Goal: Transaction & Acquisition: Purchase product/service

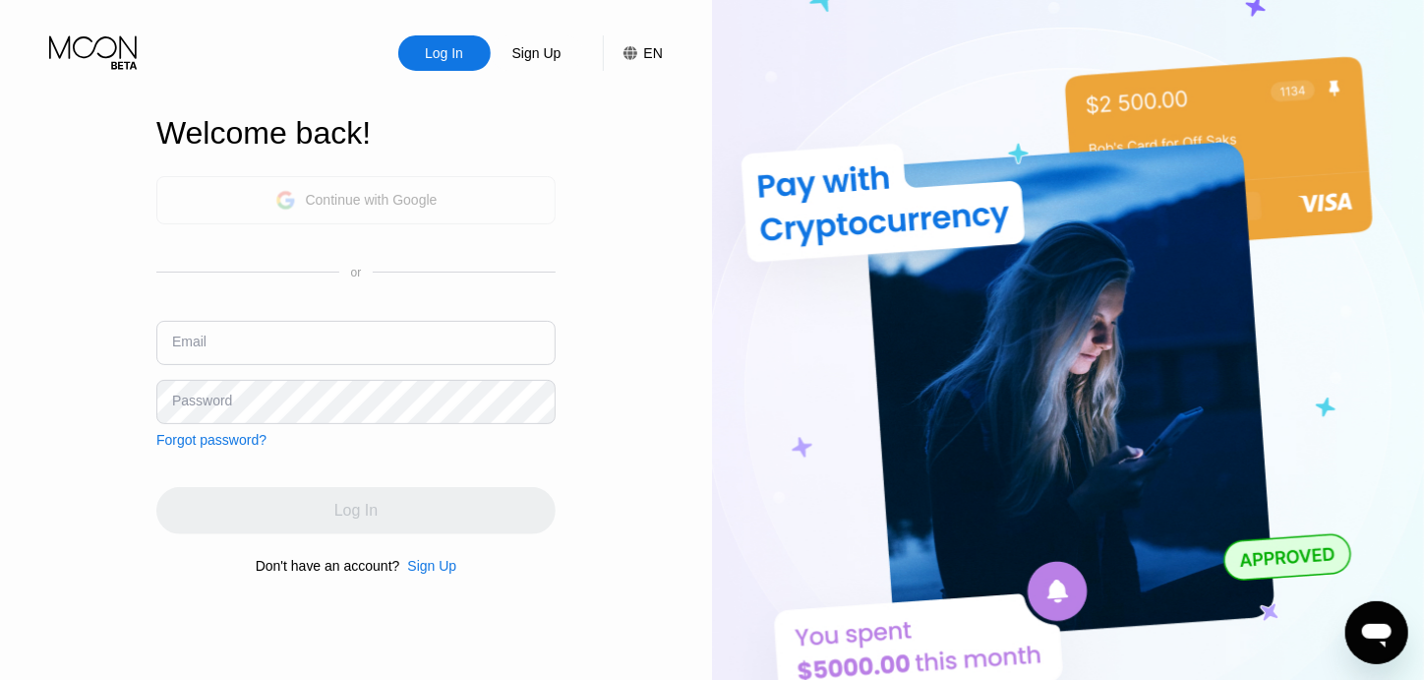
click at [376, 186] on div "Continue with Google" at bounding box center [356, 200] width 162 height 30
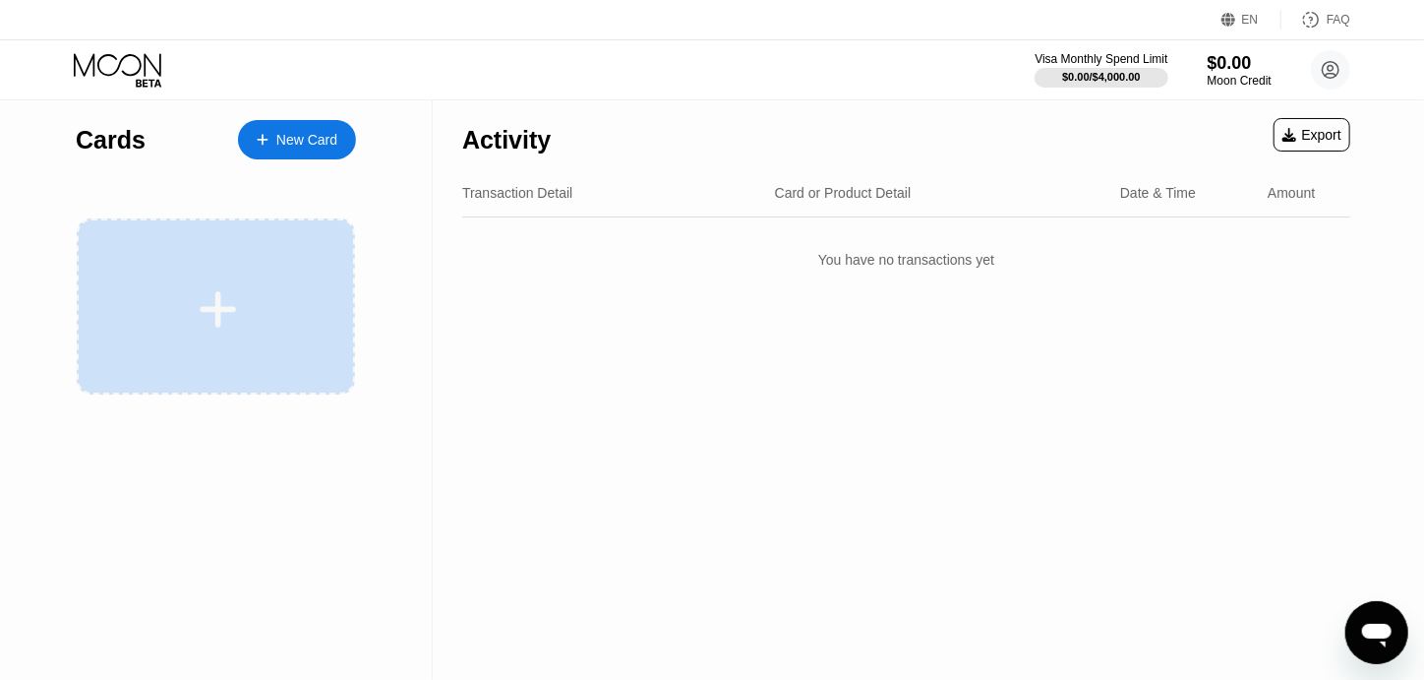
click at [225, 303] on icon at bounding box center [218, 309] width 38 height 44
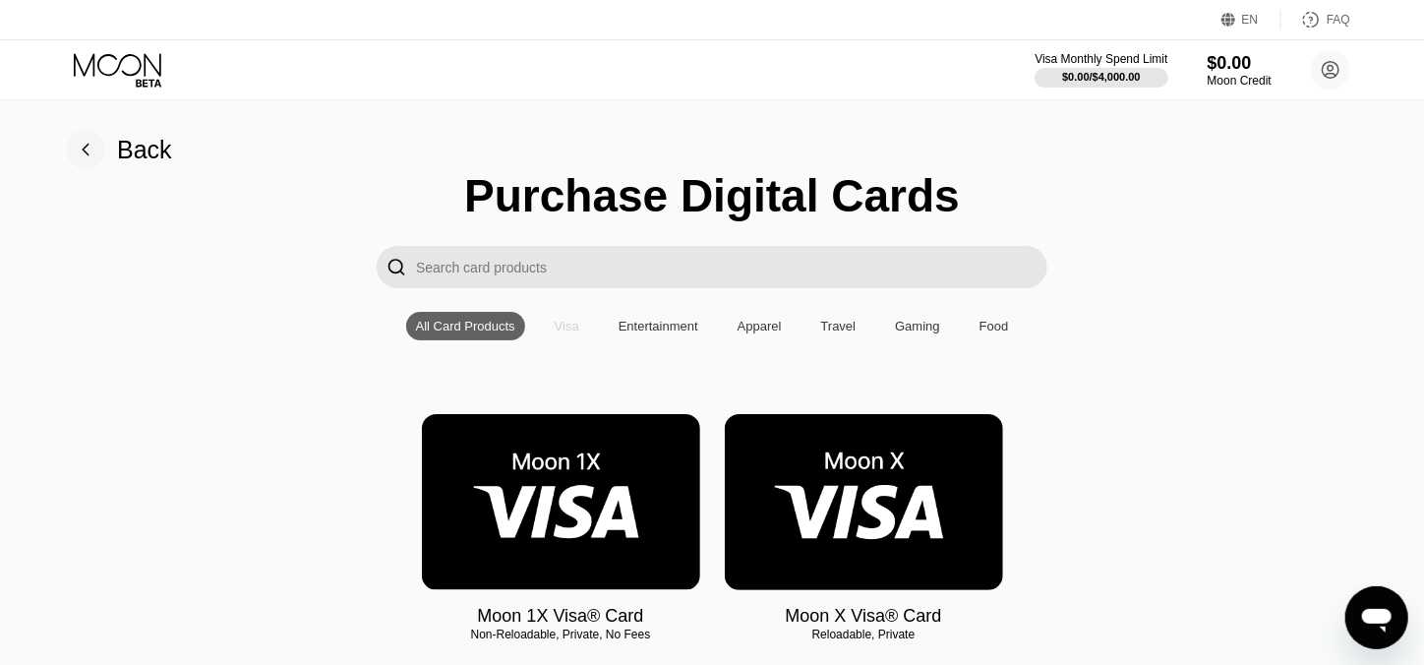
click at [562, 333] on div "Visa" at bounding box center [567, 326] width 25 height 15
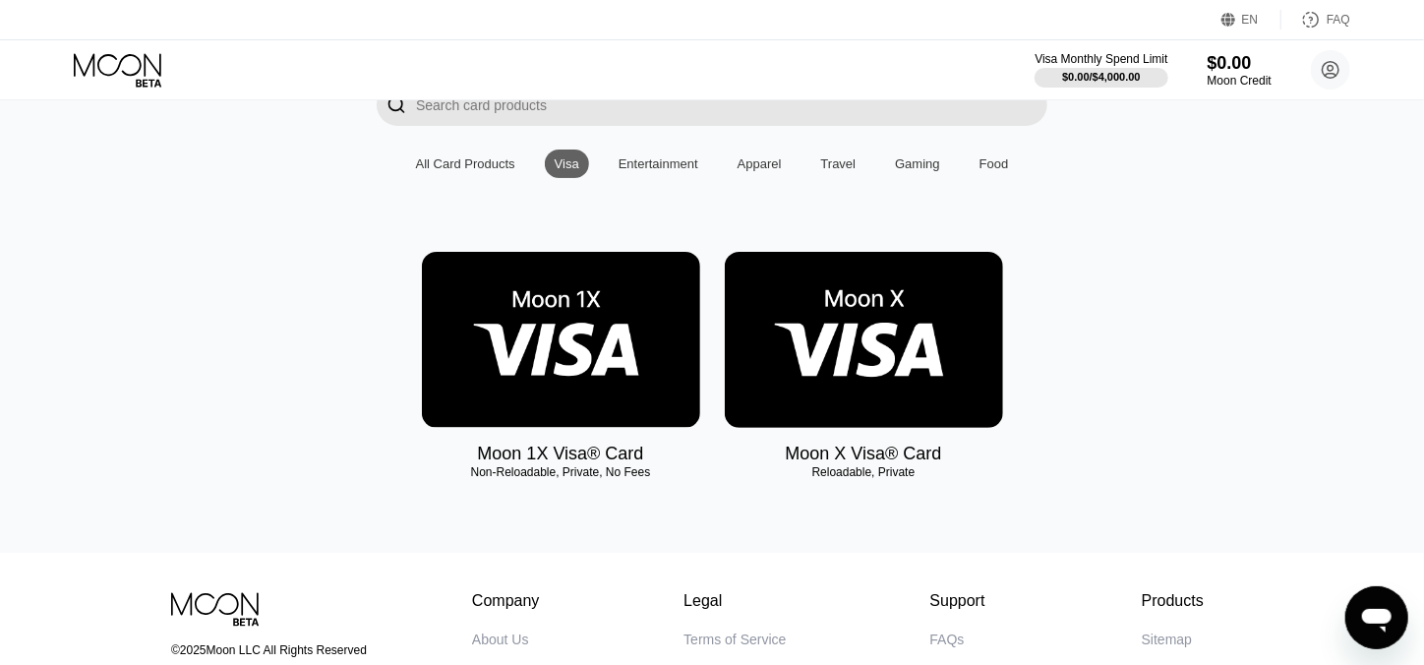
scroll to position [131, 0]
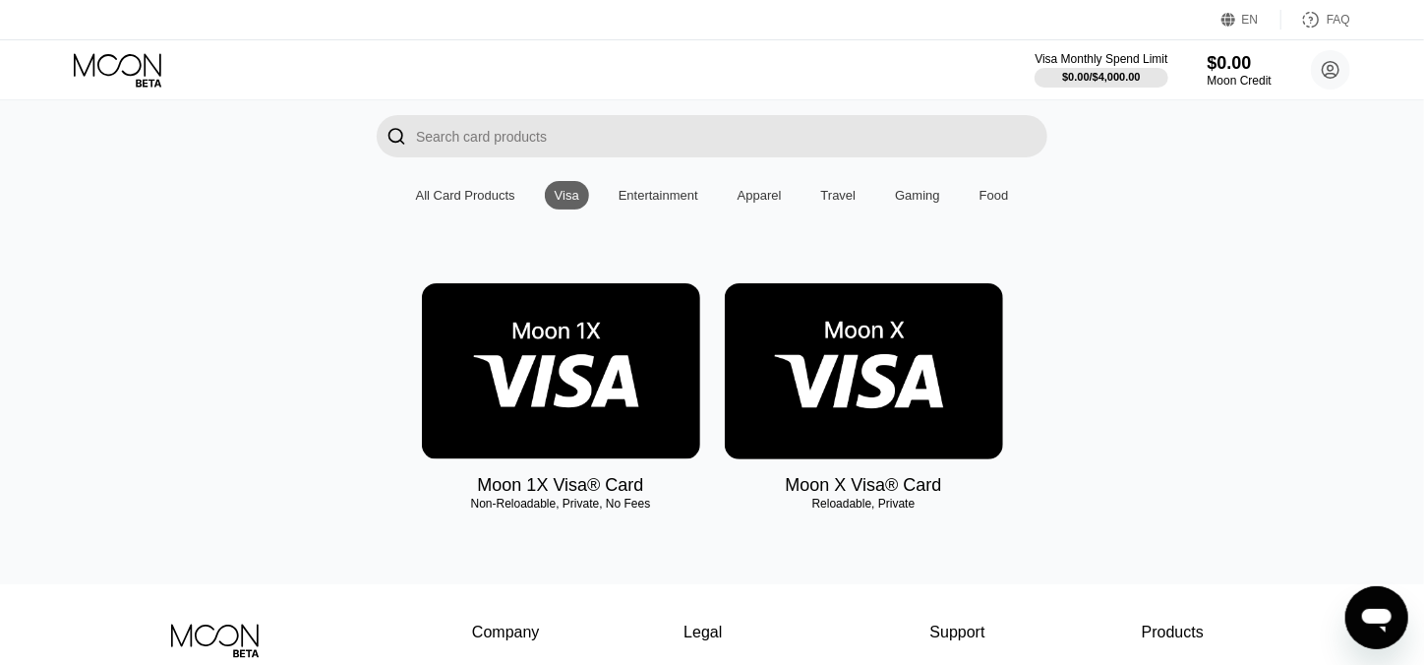
click at [605, 417] on img at bounding box center [561, 371] width 278 height 176
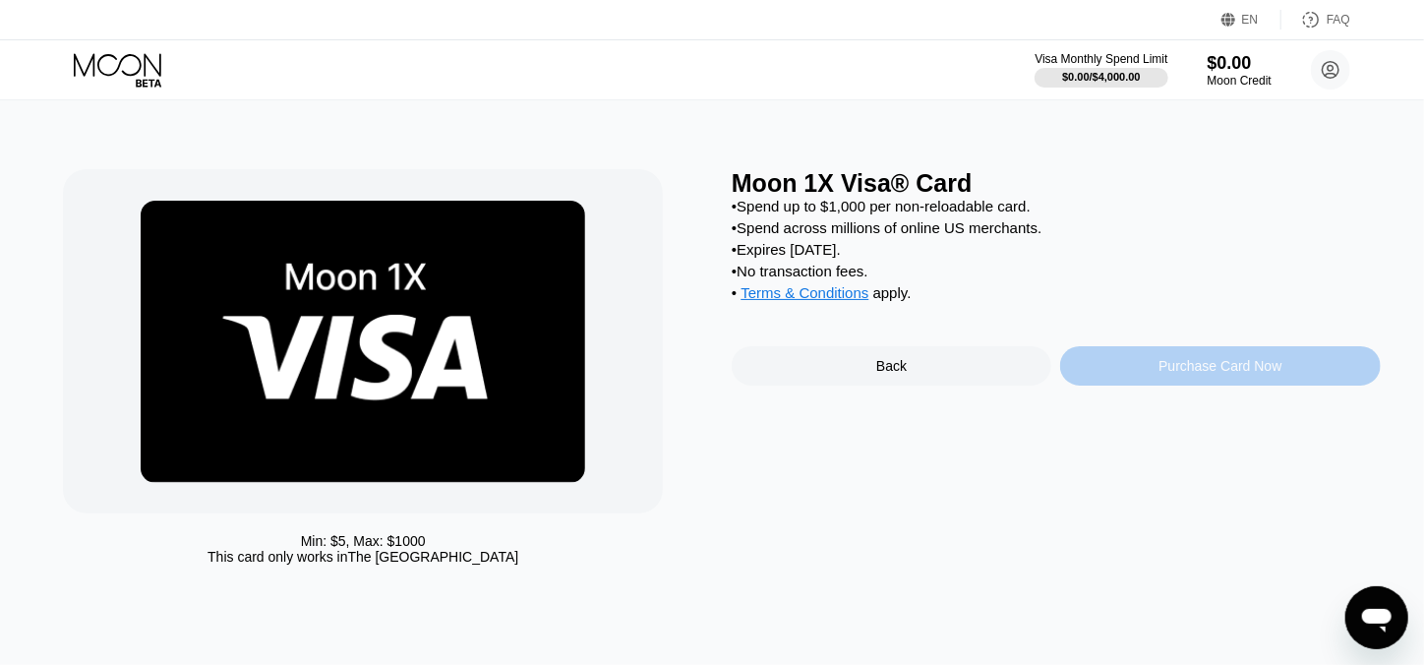
click at [1217, 374] on div "Purchase Card Now" at bounding box center [1219, 366] width 123 height 16
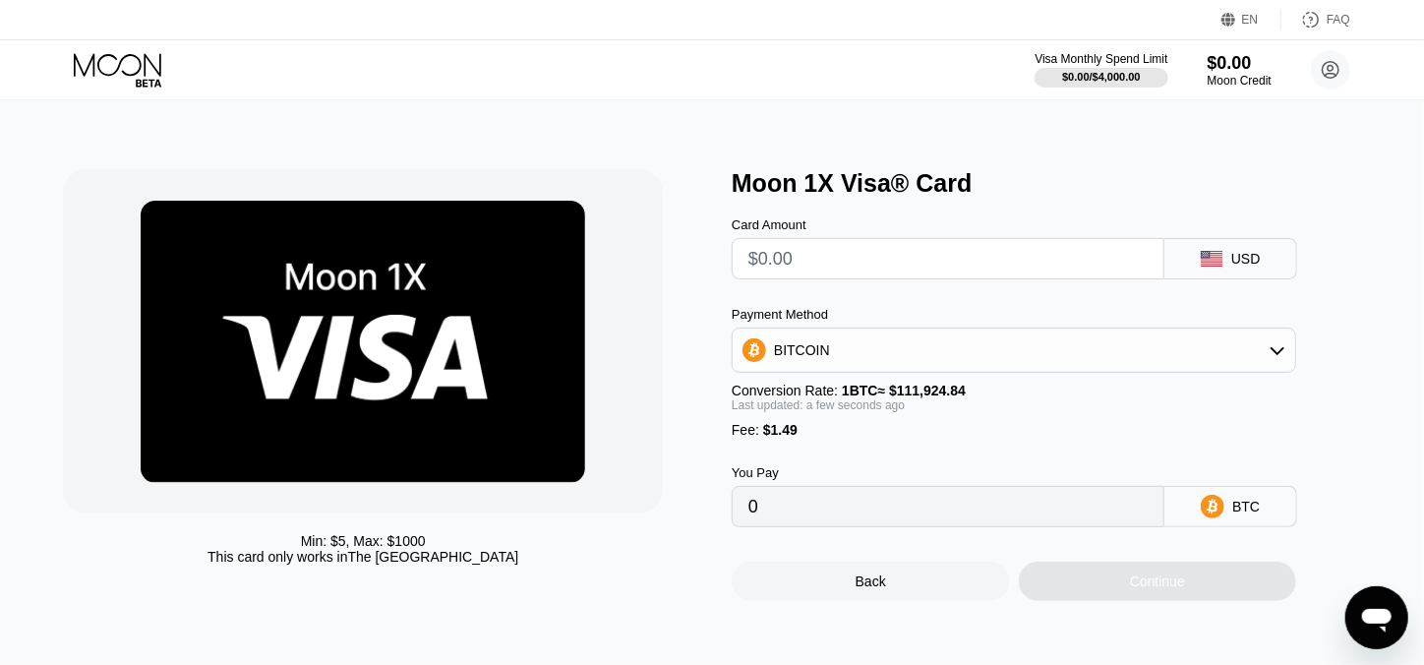
click at [1272, 352] on icon at bounding box center [1278, 350] width 16 height 16
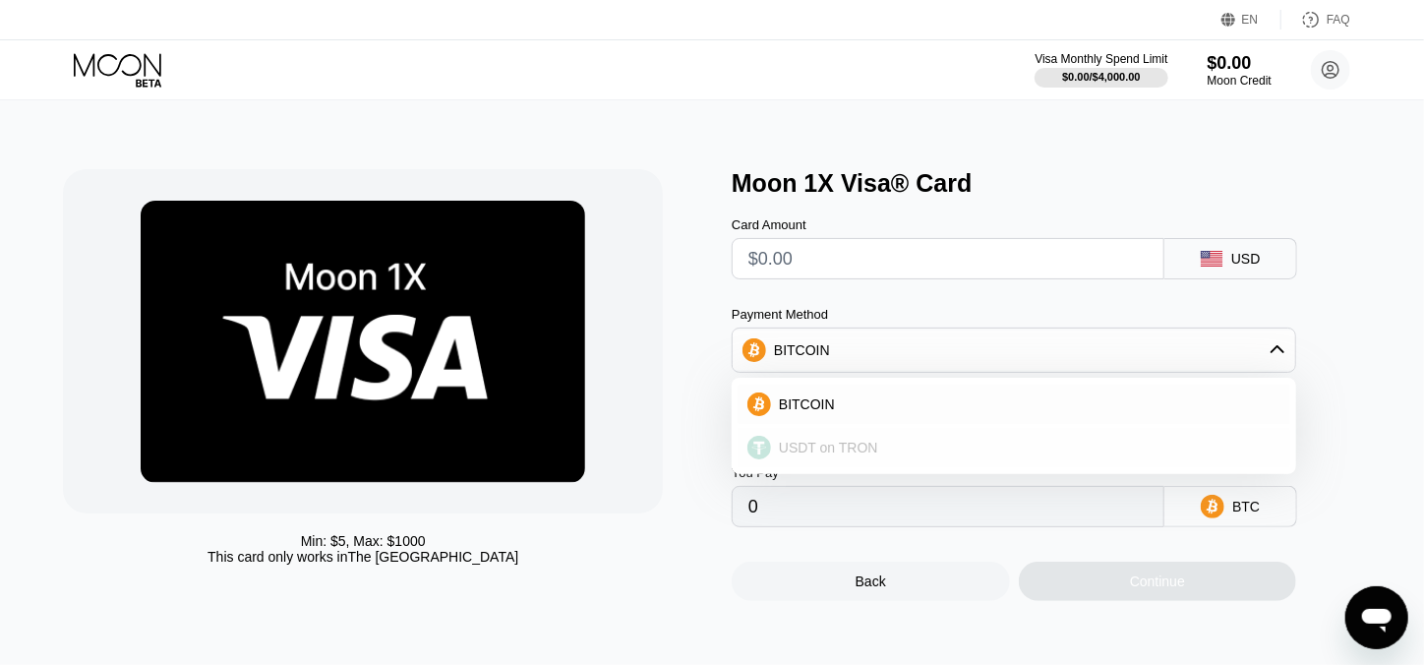
click at [844, 452] on span "USDT on TRON" at bounding box center [828, 448] width 99 height 16
type input "0.00"
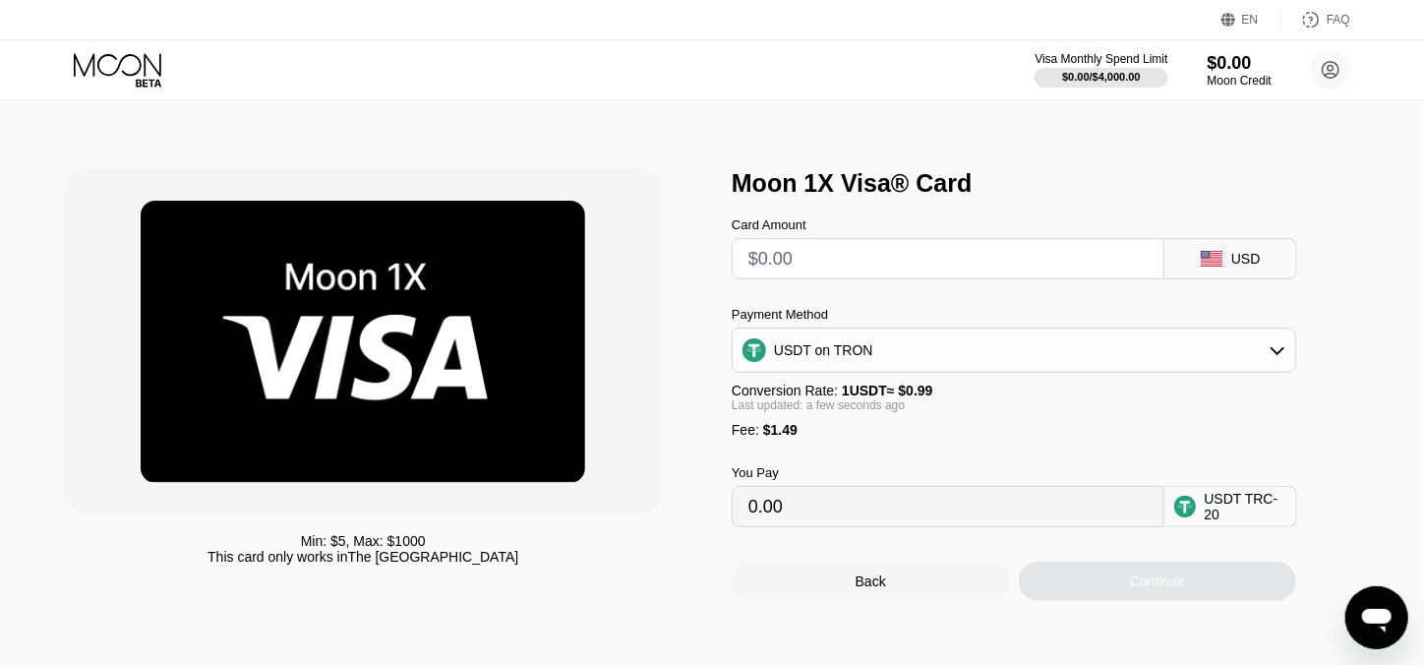
click at [887, 263] on input "text" at bounding box center [947, 258] width 399 height 39
type input "$5"
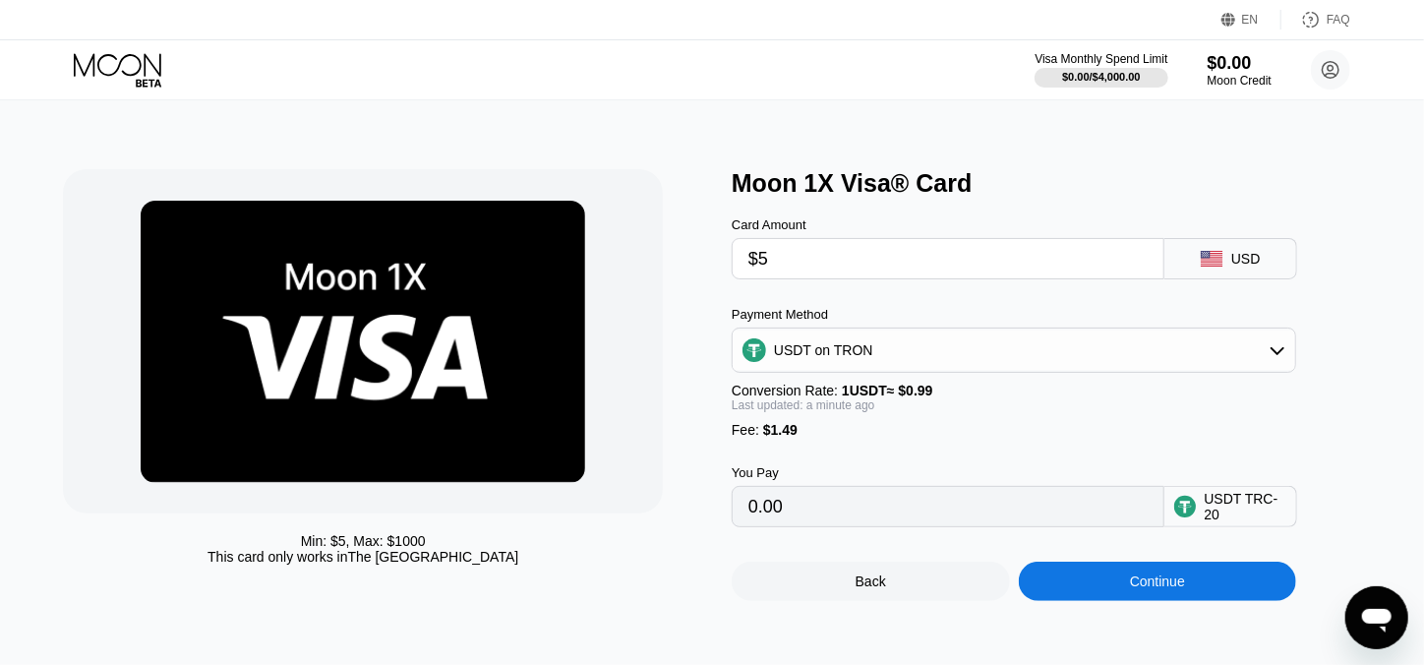
type input "6.56"
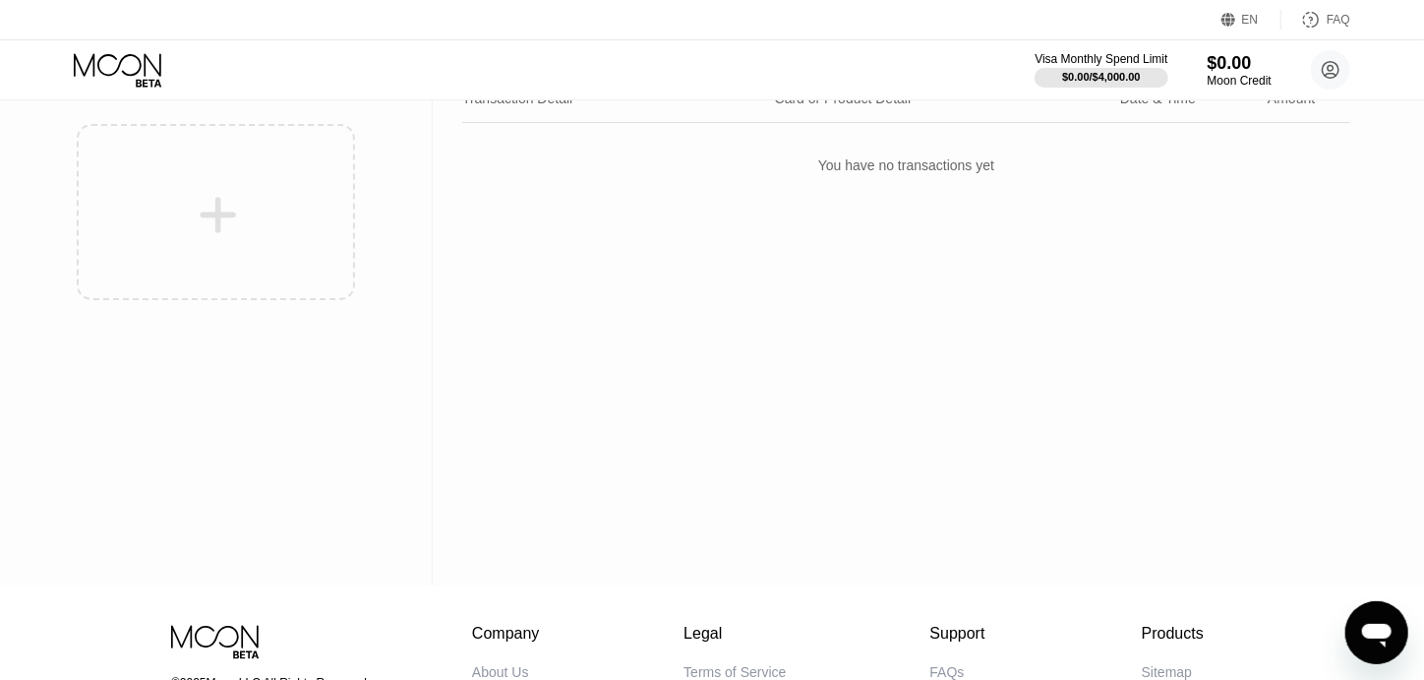
scroll to position [131, 0]
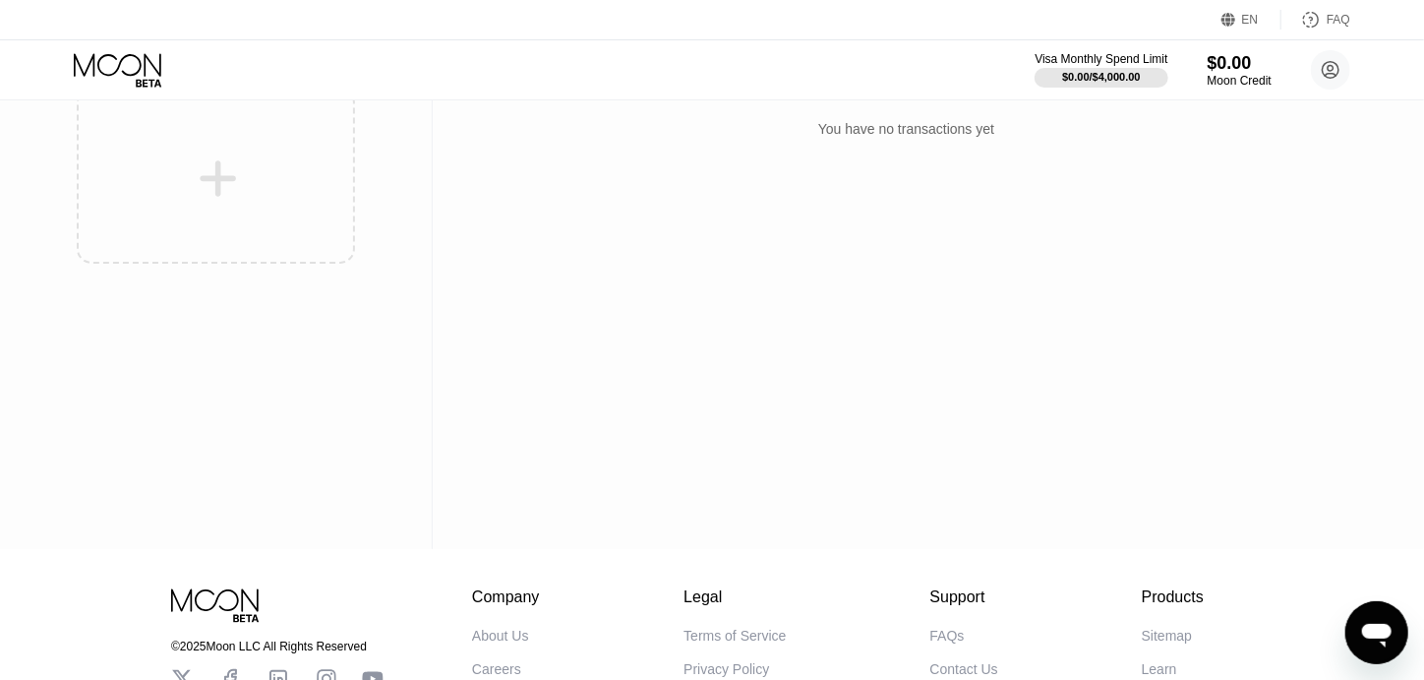
click at [521, 345] on div "Activity Export Transaction Detail Card or Product Detail Date & Time Amount Yo…" at bounding box center [906, 259] width 947 height 579
click at [232, 296] on div "Cards New Card" at bounding box center [216, 259] width 433 height 579
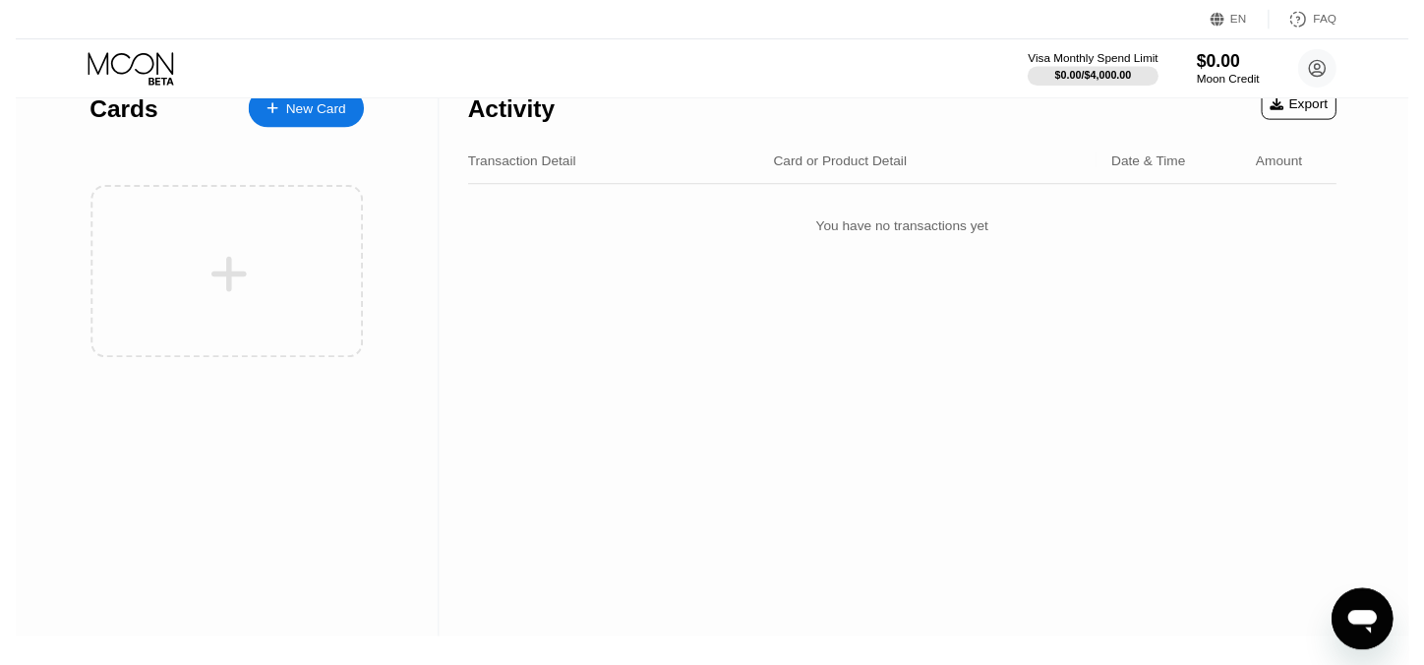
scroll to position [0, 0]
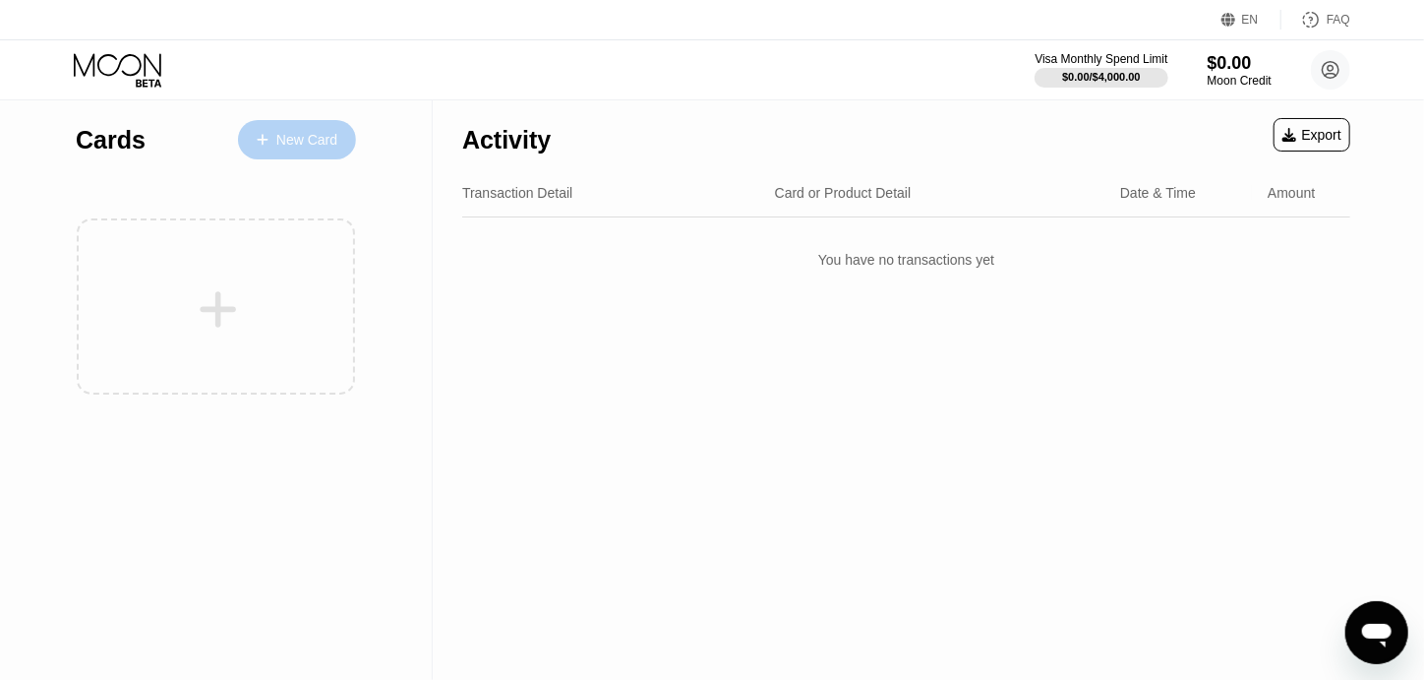
click at [301, 147] on div "New Card" at bounding box center [306, 140] width 61 height 17
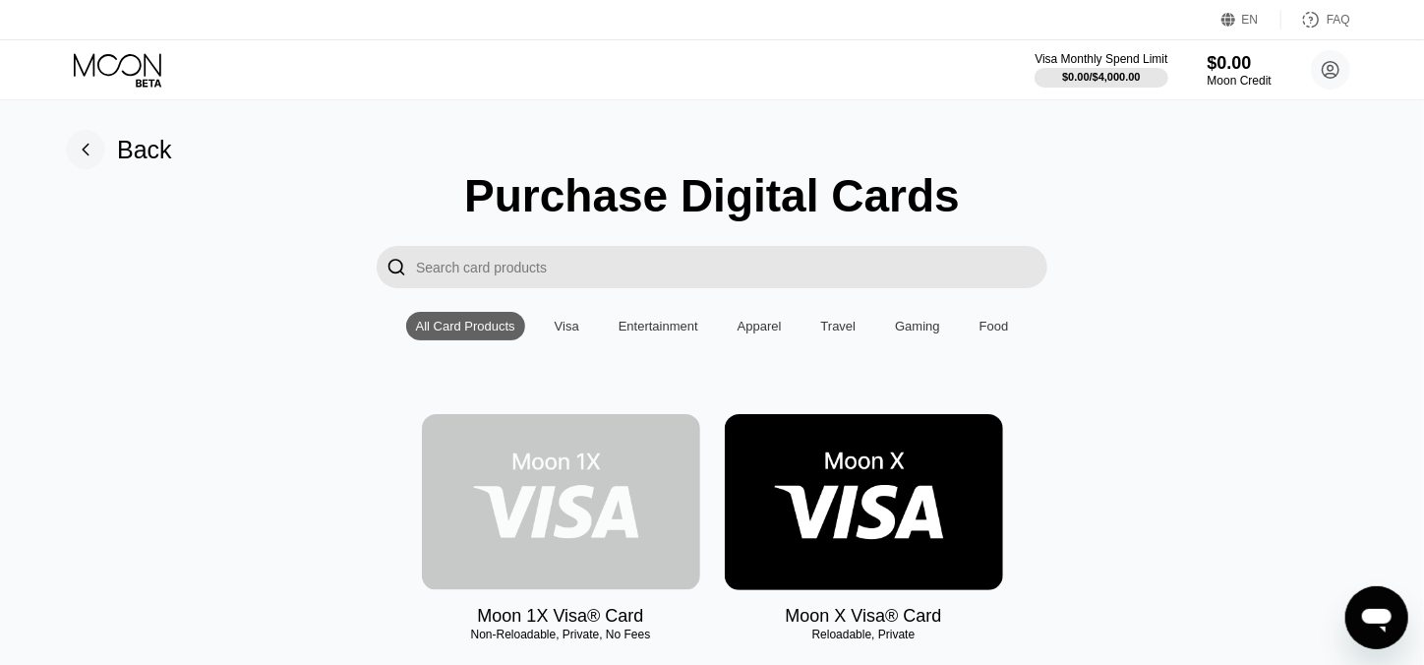
click at [615, 546] on img at bounding box center [561, 502] width 278 height 176
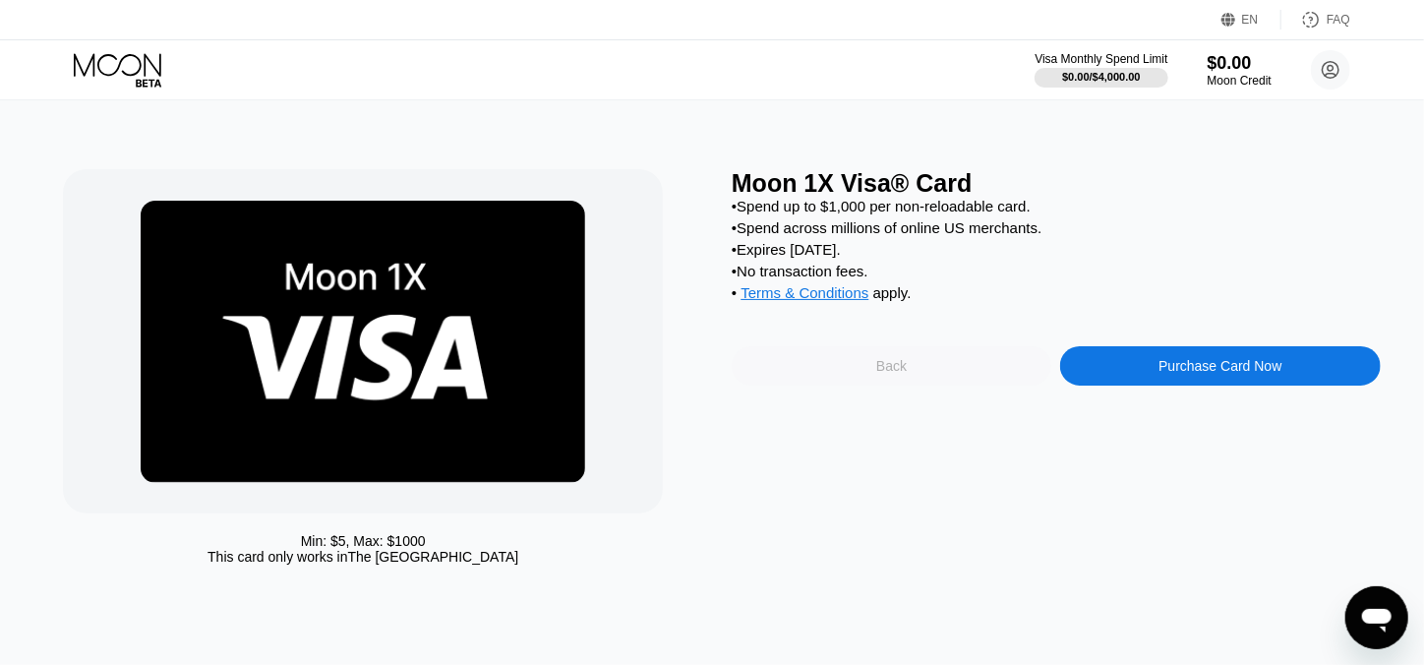
click at [893, 374] on div "Back" at bounding box center [891, 366] width 30 height 16
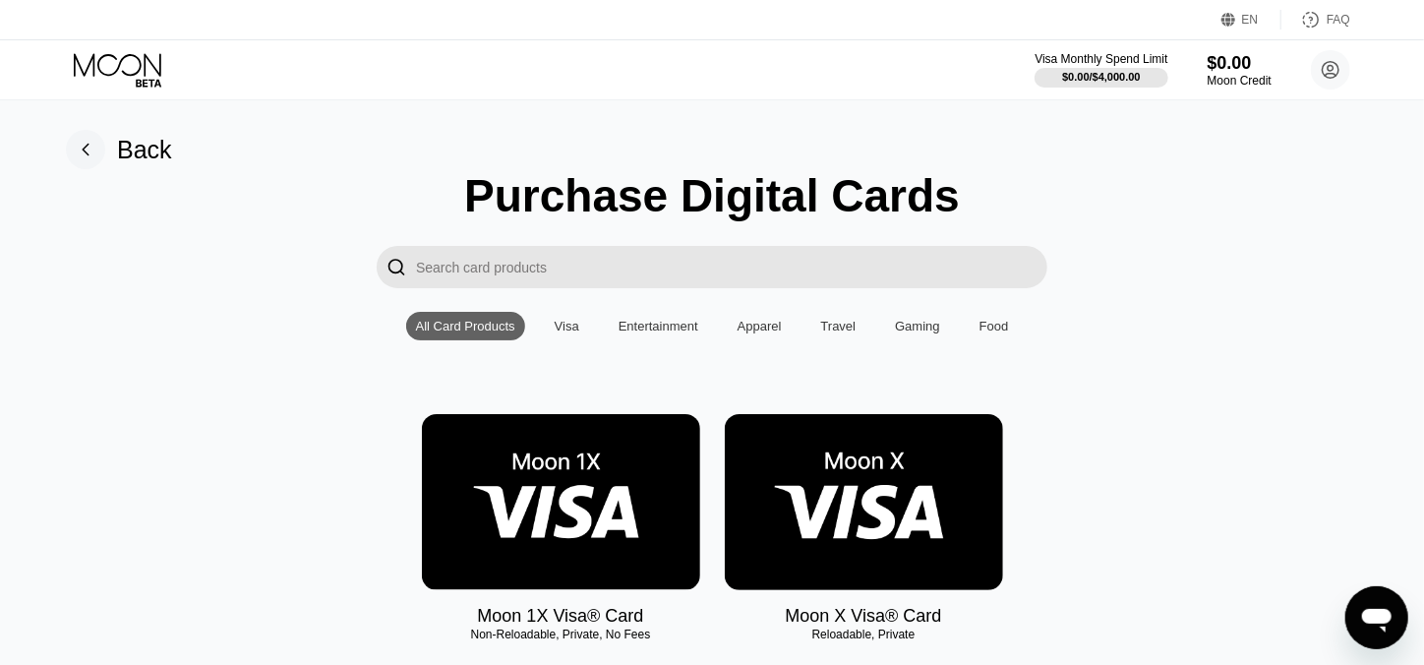
click at [868, 507] on img at bounding box center [864, 502] width 278 height 176
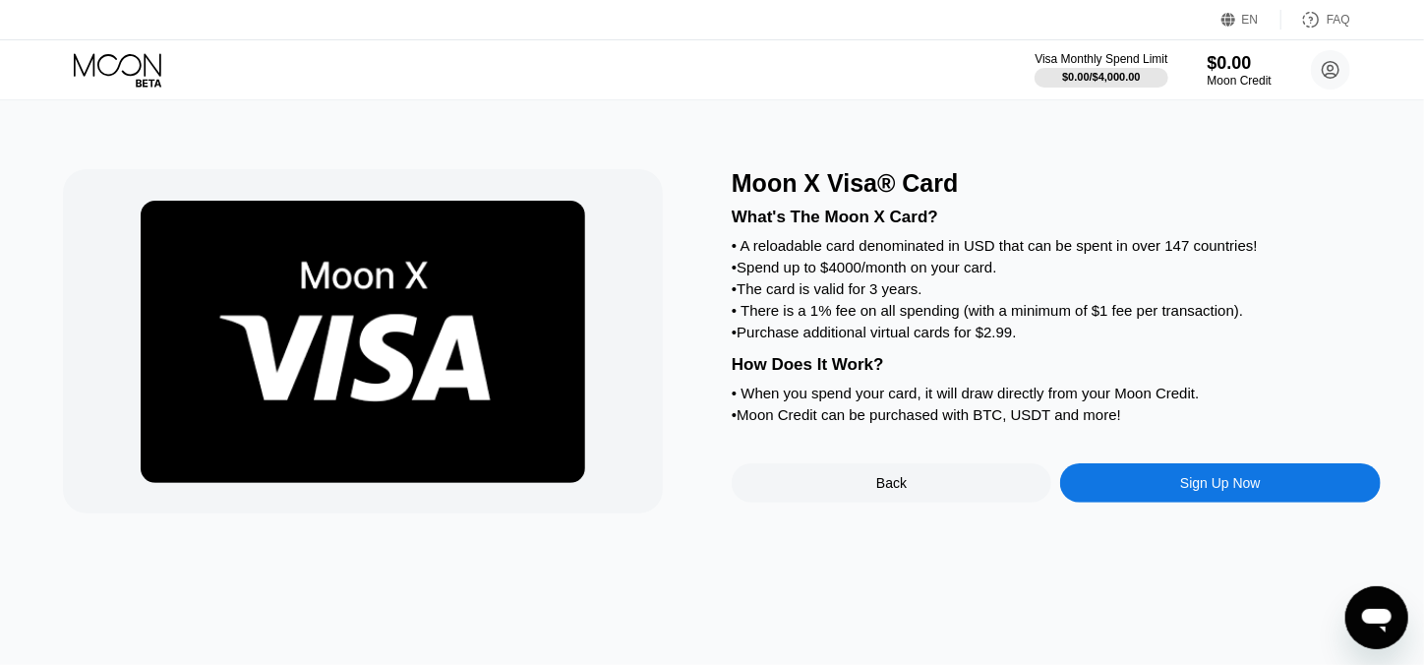
click at [1215, 491] on div "Sign Up Now" at bounding box center [1220, 483] width 81 height 16
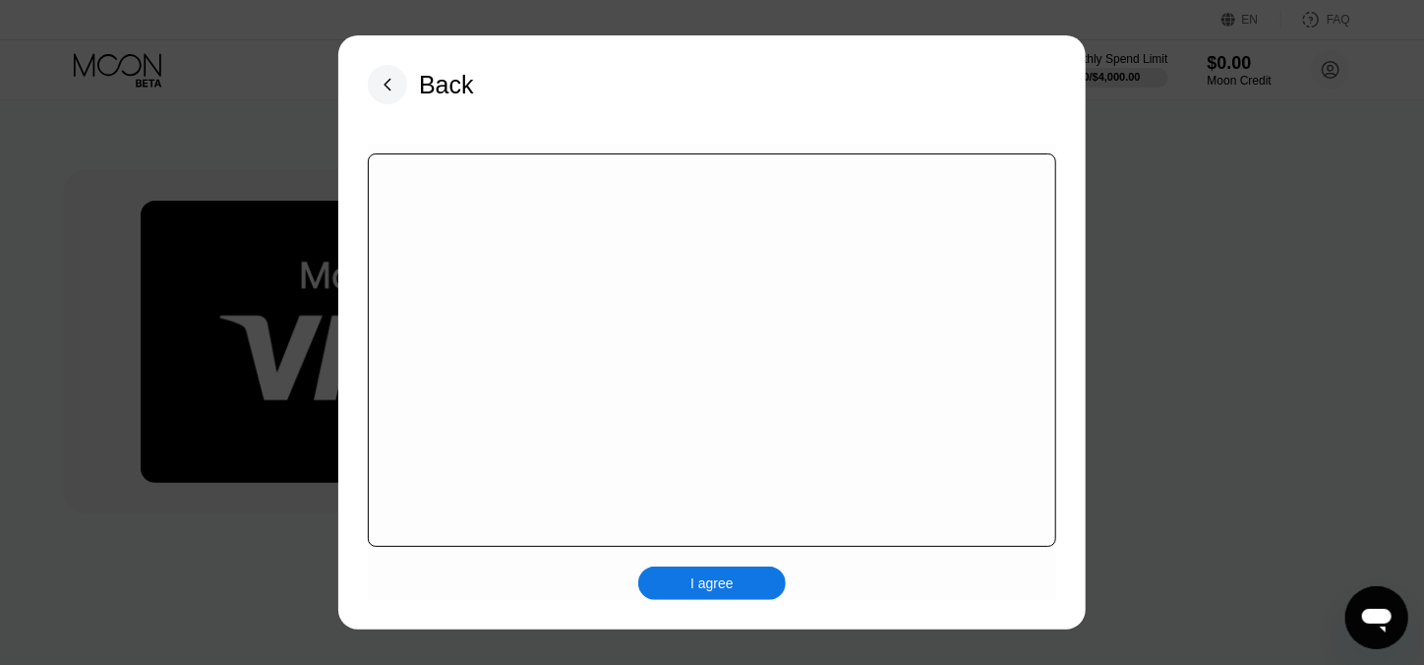
click at [1214, 445] on div at bounding box center [720, 340] width 1440 height 680
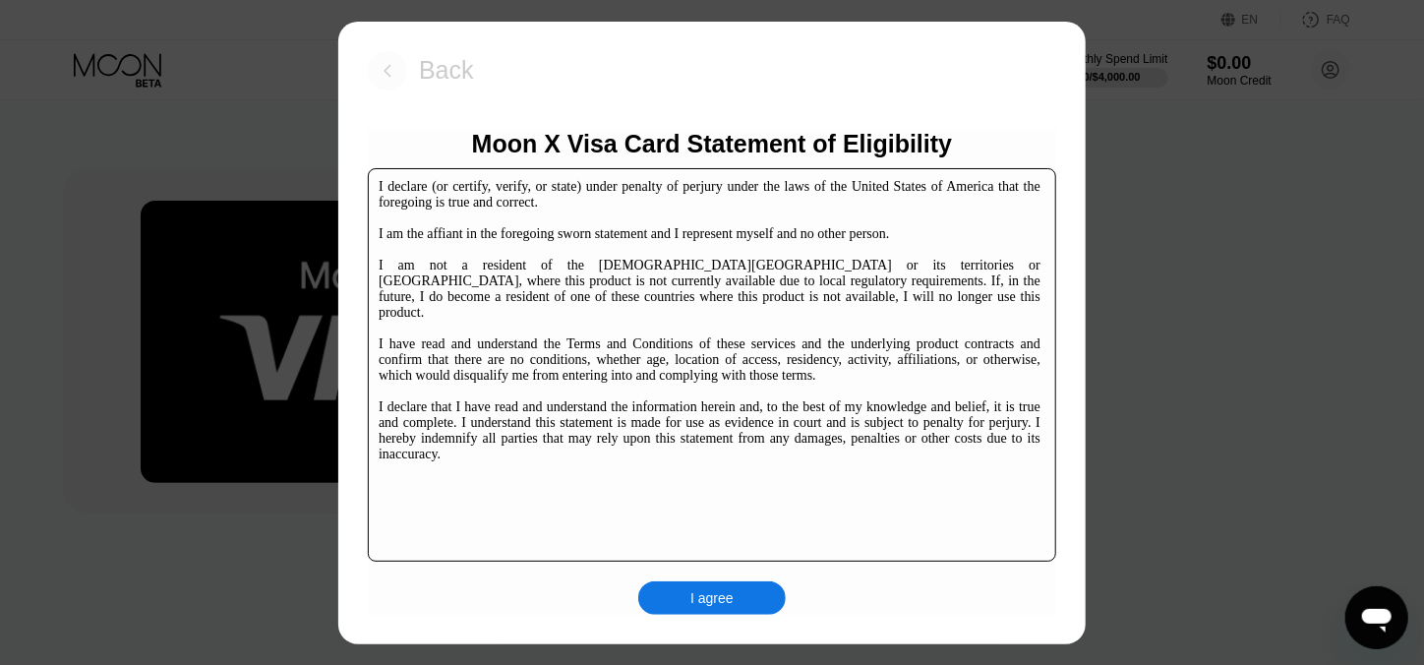
click at [374, 66] on rect at bounding box center [387, 70] width 39 height 39
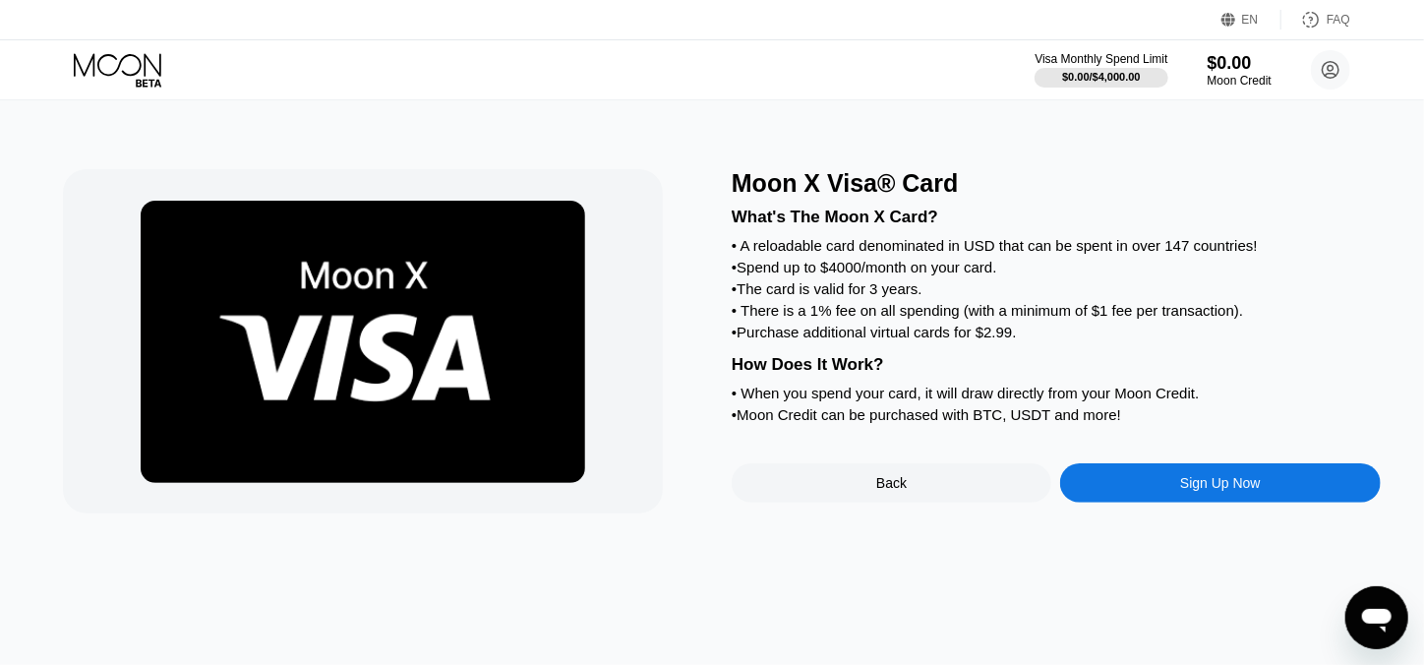
click at [903, 491] on div "Back" at bounding box center [891, 483] width 30 height 16
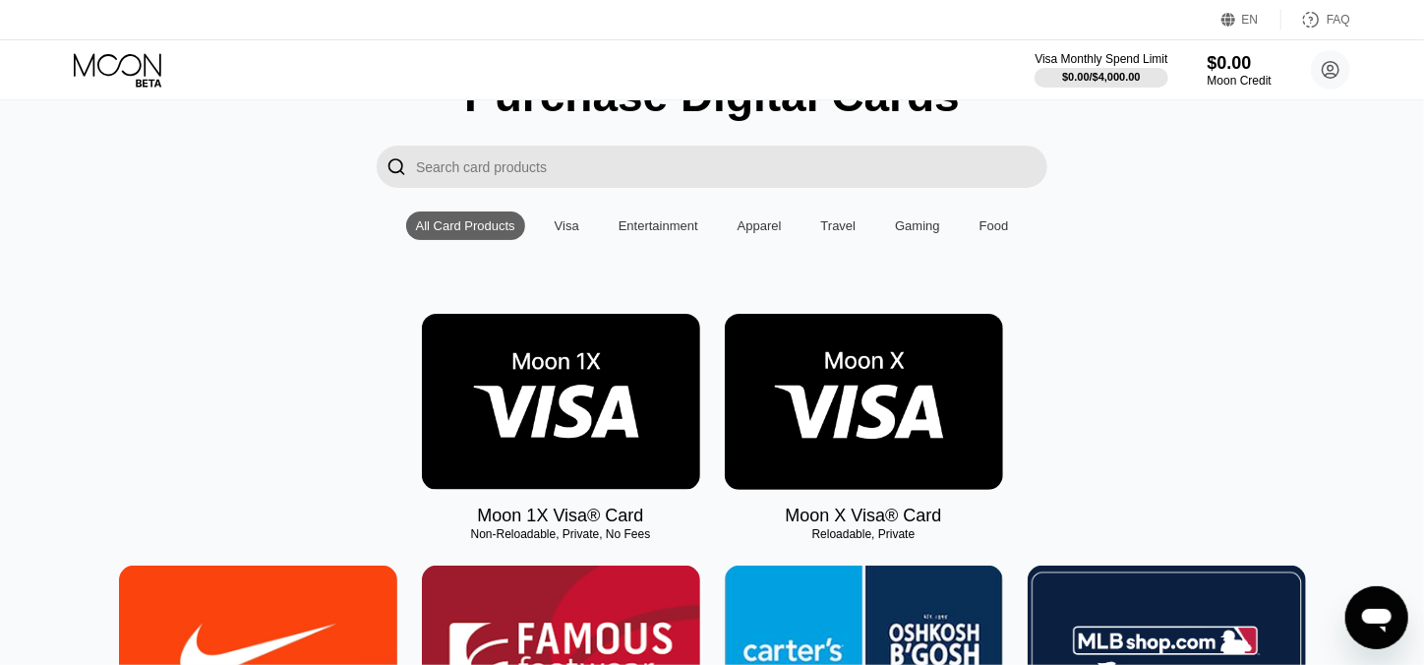
scroll to position [131, 0]
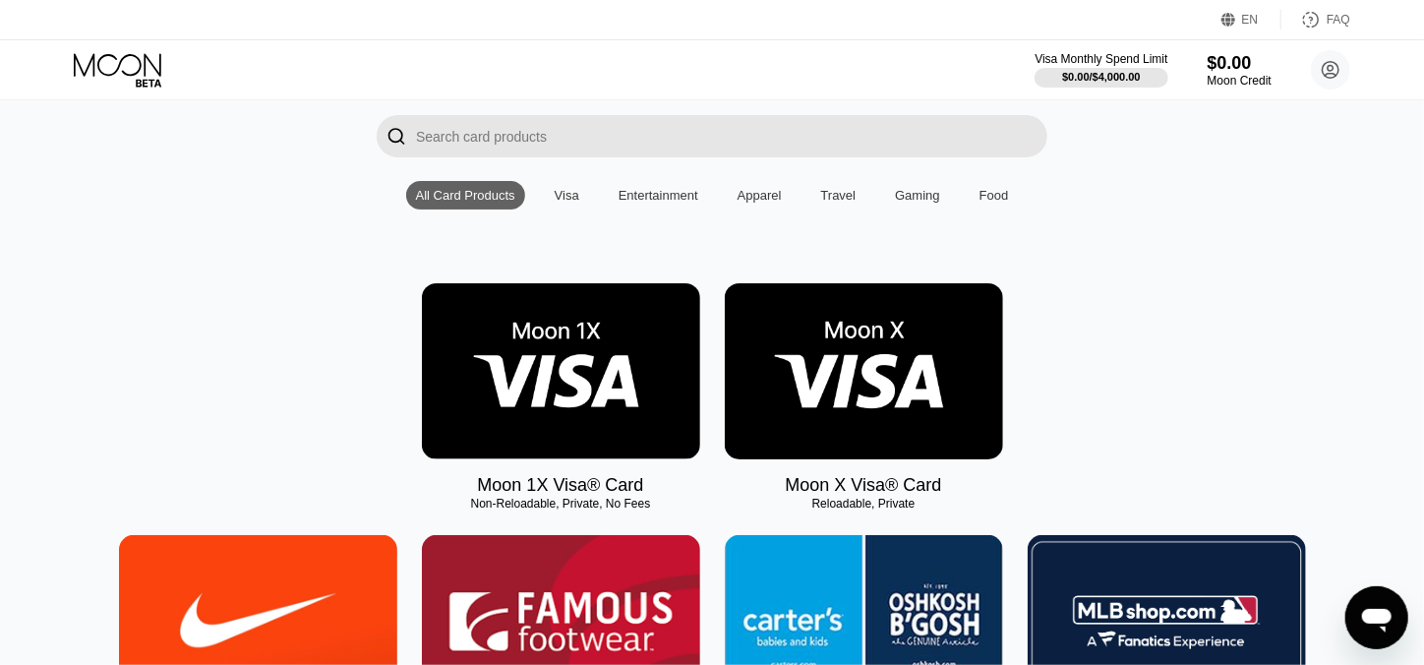
click at [598, 412] on img at bounding box center [561, 371] width 278 height 176
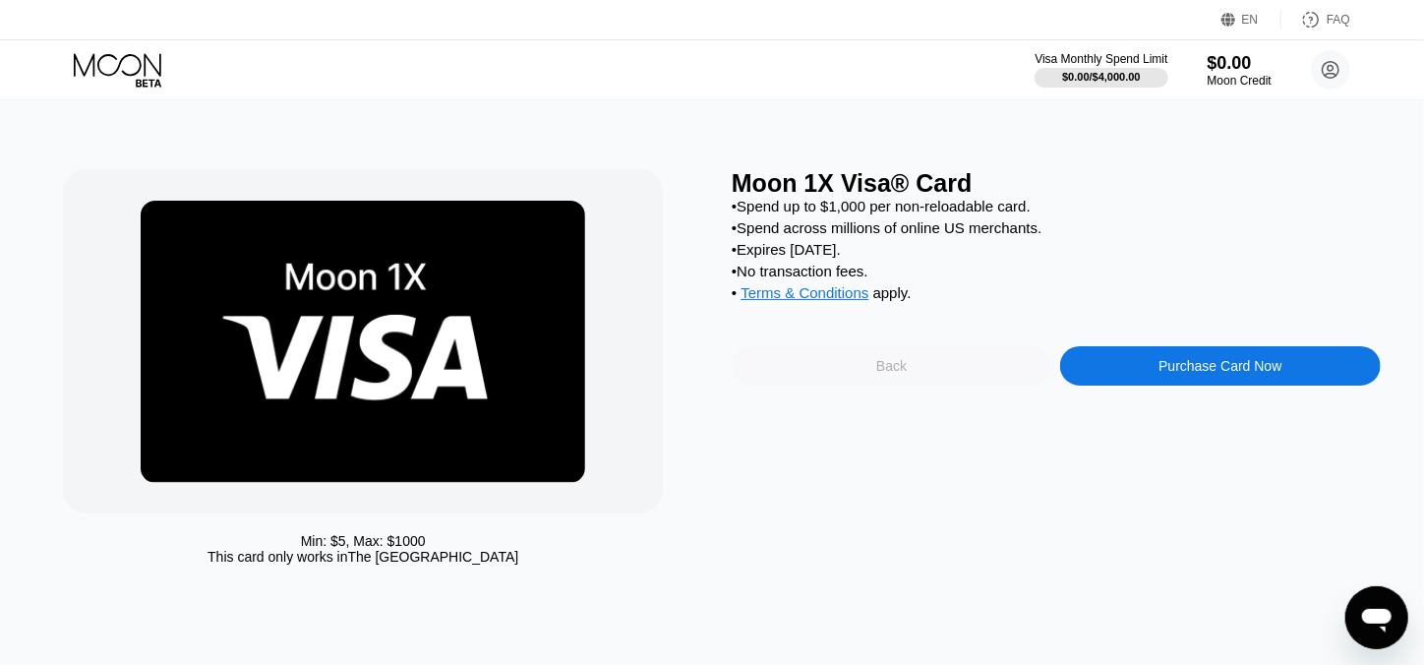
click at [889, 374] on div "Back" at bounding box center [891, 366] width 30 height 16
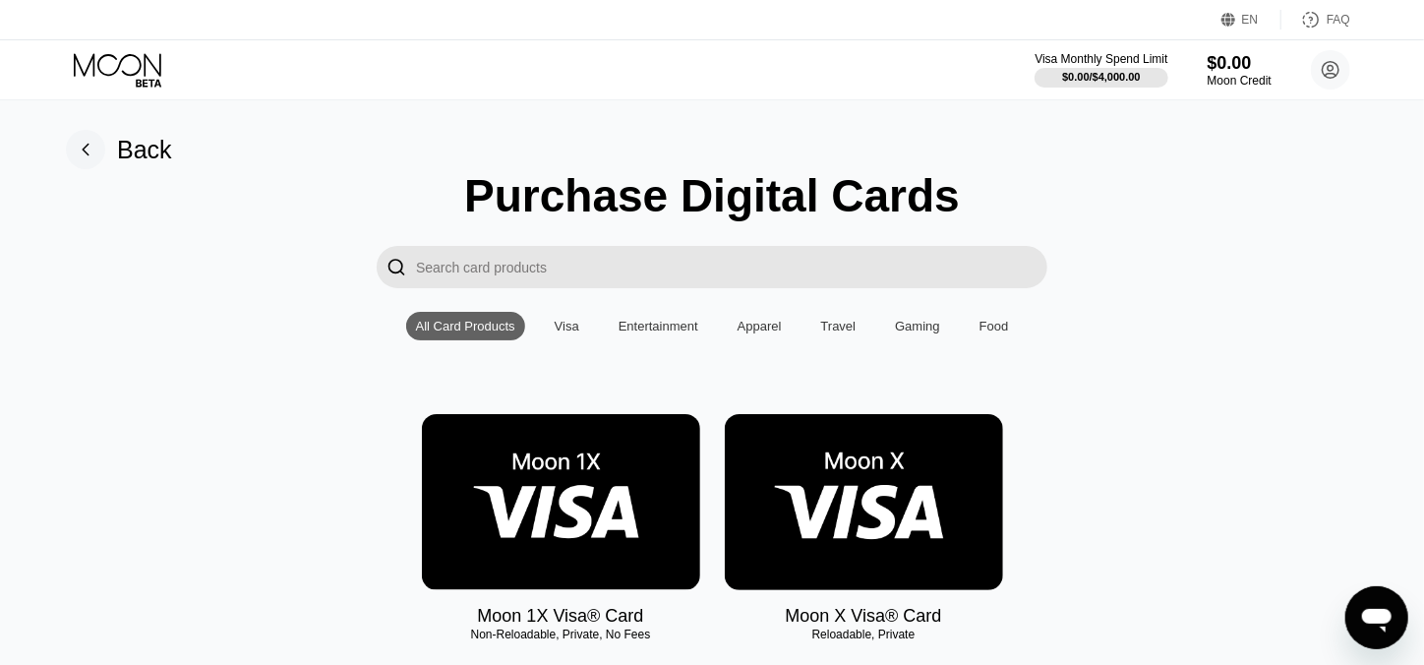
click at [938, 480] on img at bounding box center [864, 502] width 278 height 176
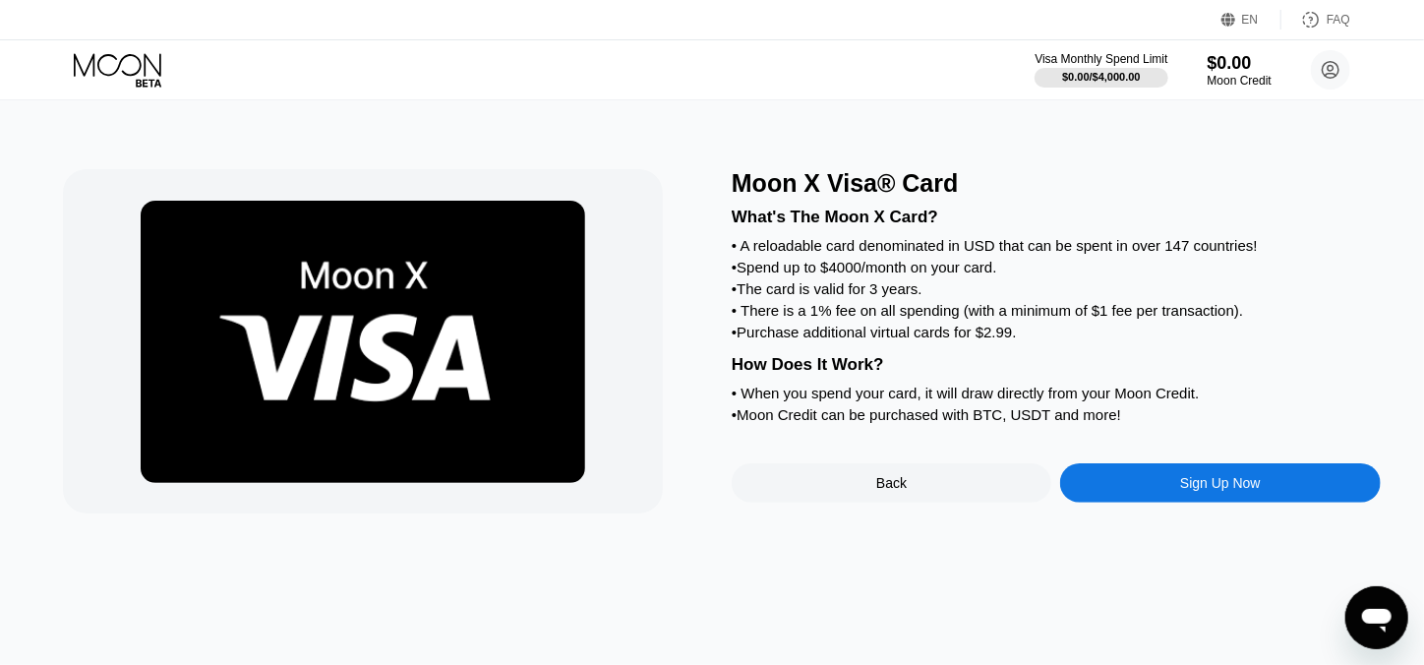
click at [892, 491] on div "Back" at bounding box center [891, 483] width 30 height 16
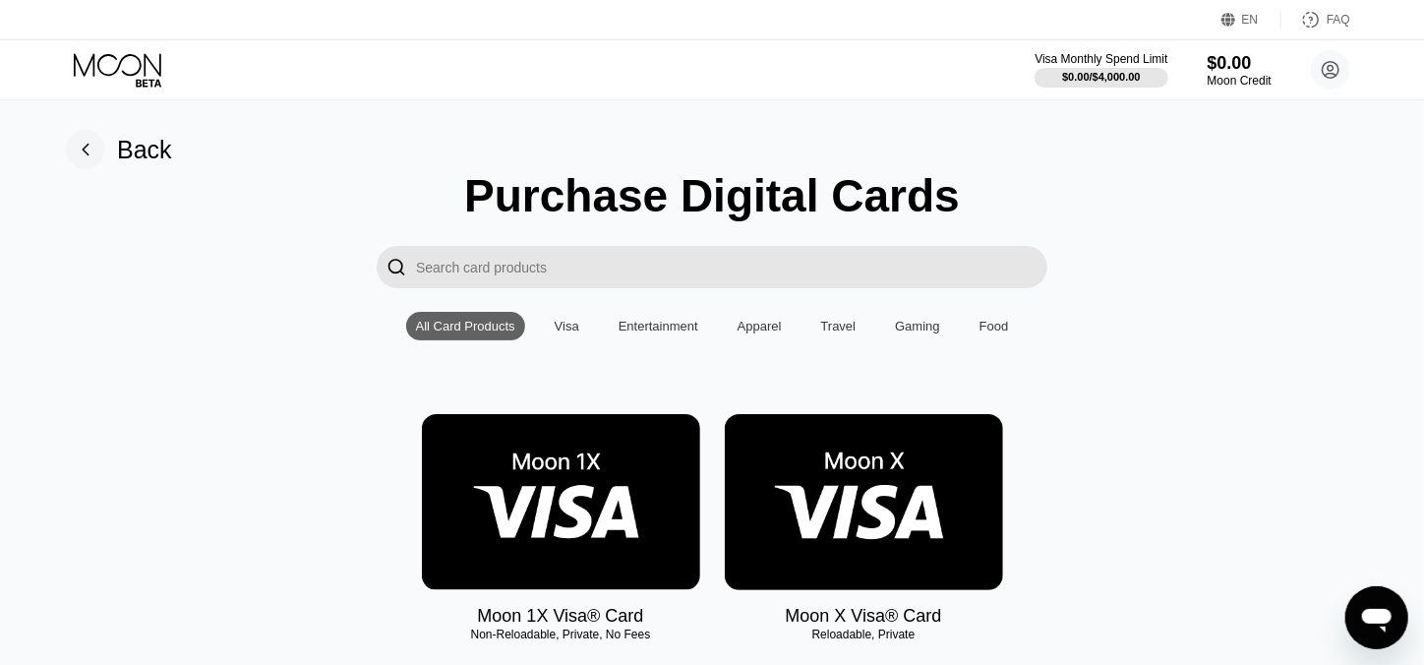
click at [622, 522] on img at bounding box center [561, 502] width 278 height 176
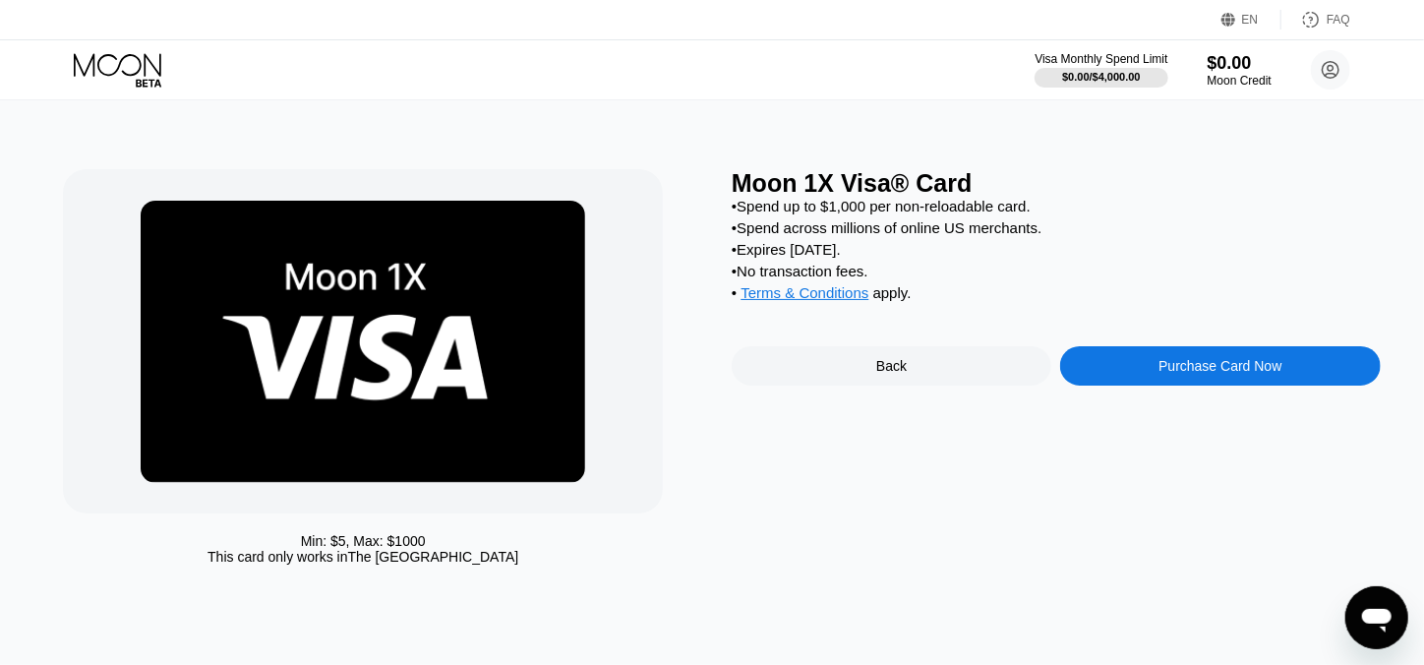
click at [1245, 374] on div "Purchase Card Now" at bounding box center [1219, 366] width 123 height 16
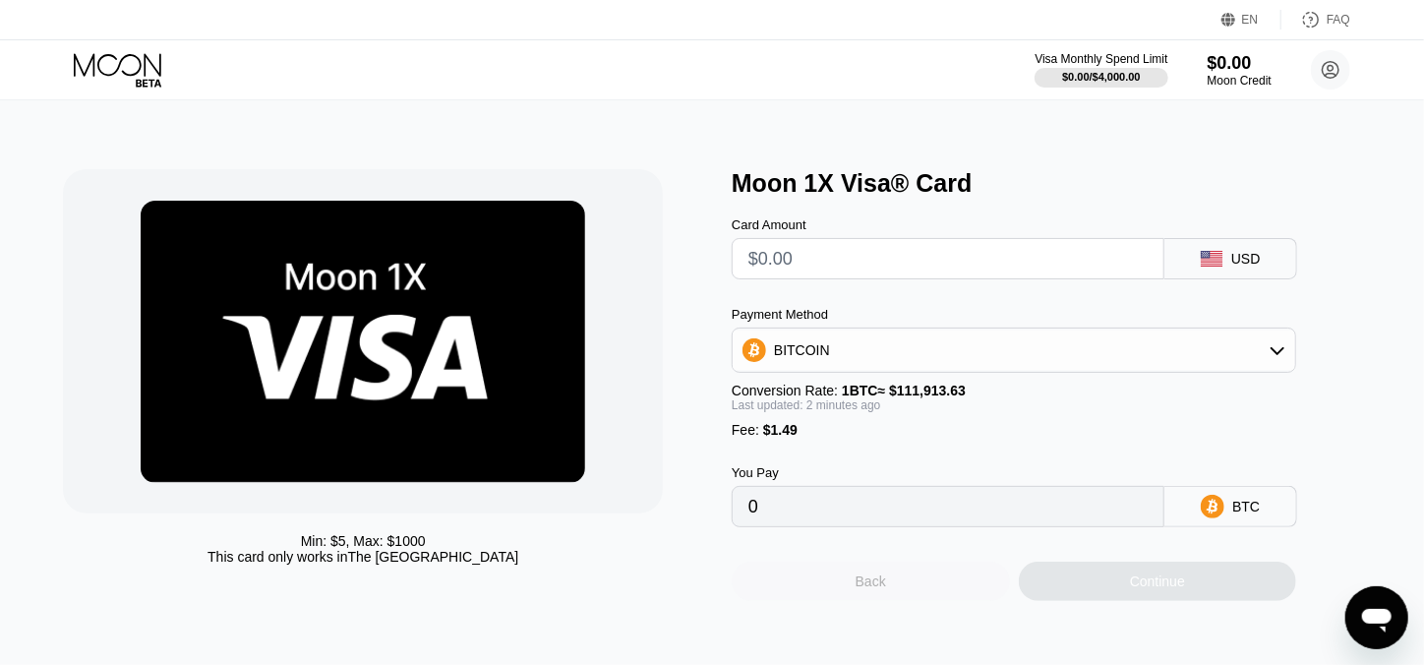
click at [872, 589] on div "Back" at bounding box center [871, 581] width 30 height 16
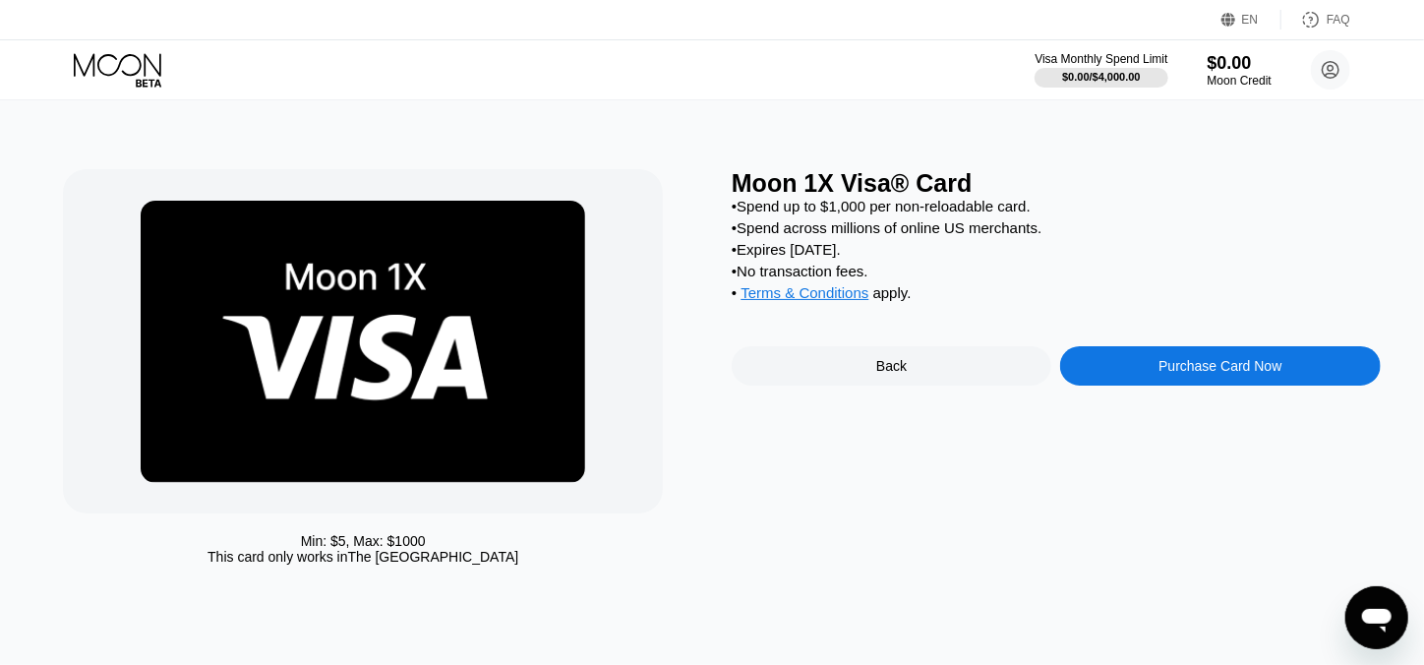
click at [1223, 374] on div "Purchase Card Now" at bounding box center [1219, 366] width 123 height 16
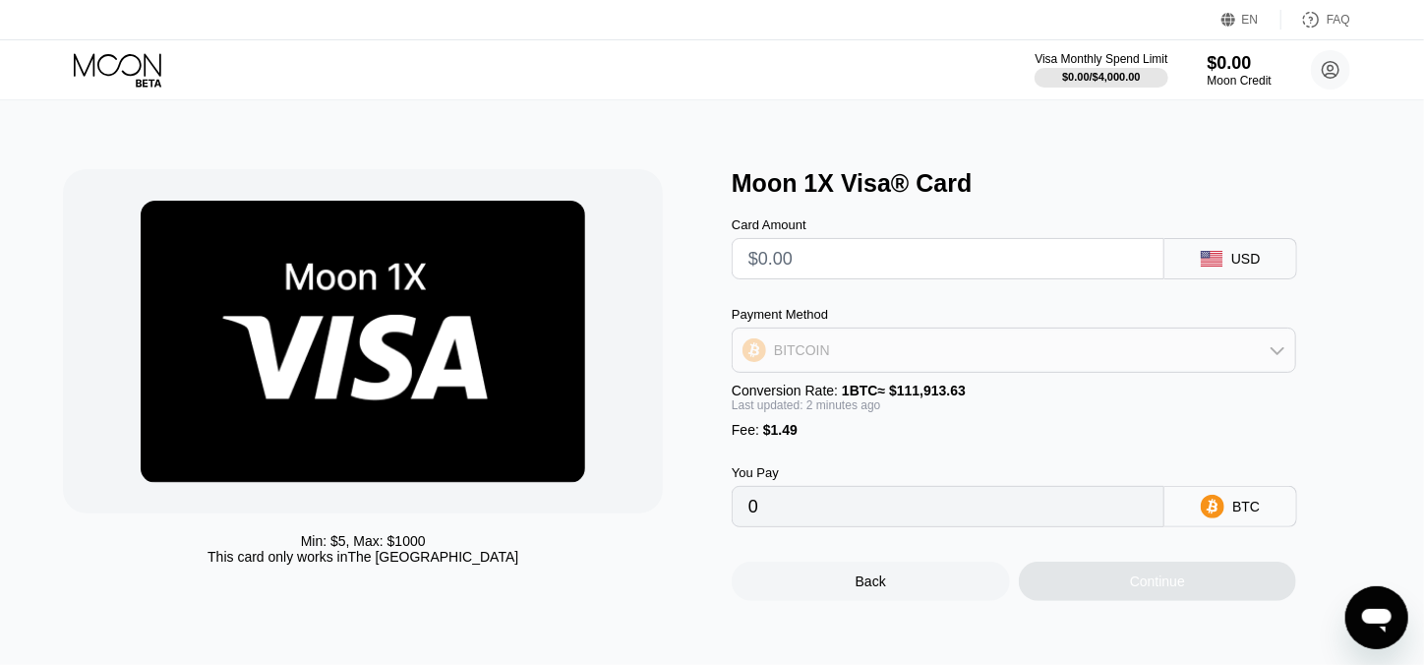
click at [1261, 348] on div "BITCOIN" at bounding box center [1014, 349] width 563 height 39
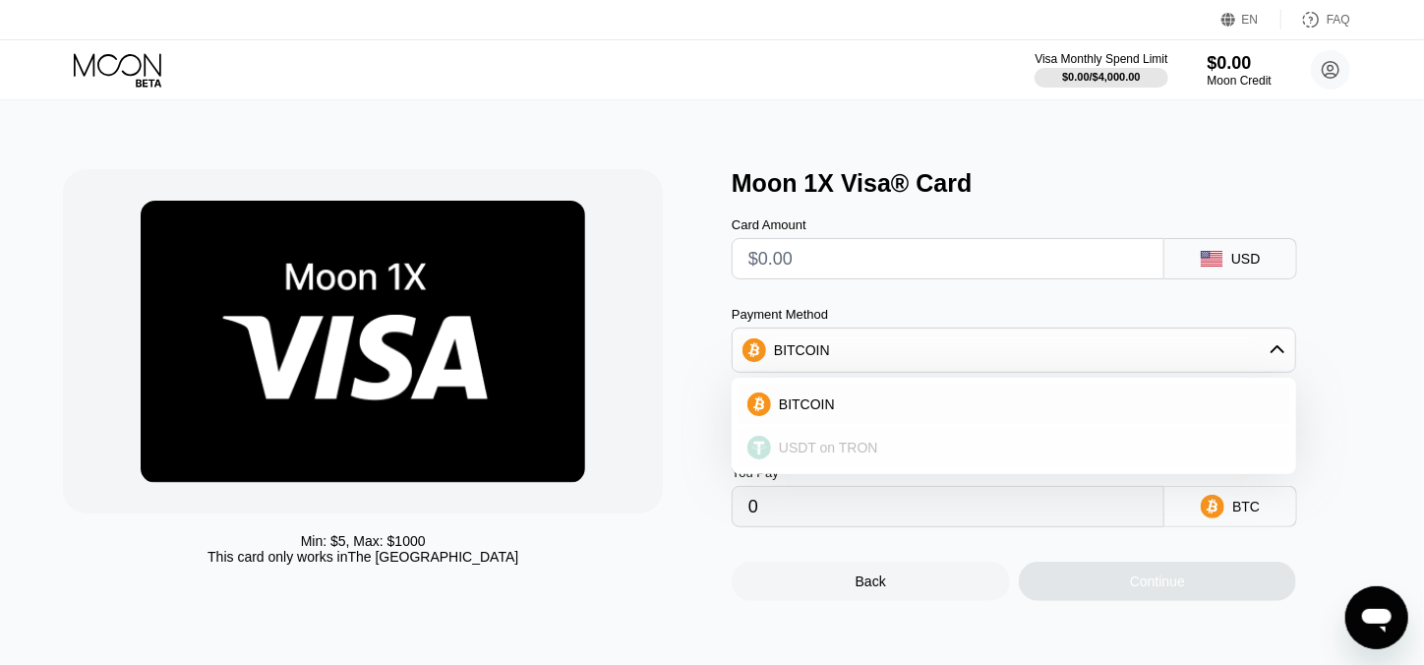
click at [811, 455] on span "USDT on TRON" at bounding box center [828, 448] width 99 height 16
type input "0.00"
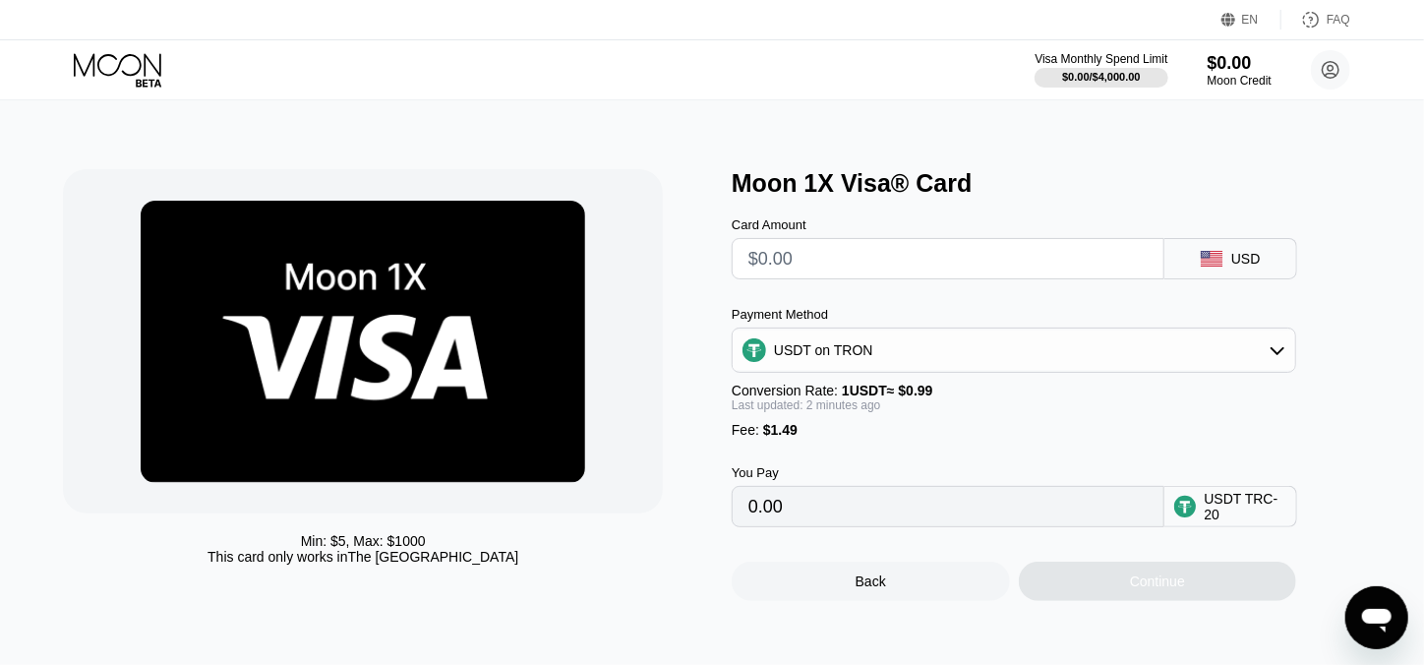
click at [800, 278] on input "text" at bounding box center [947, 258] width 399 height 39
type input "$5"
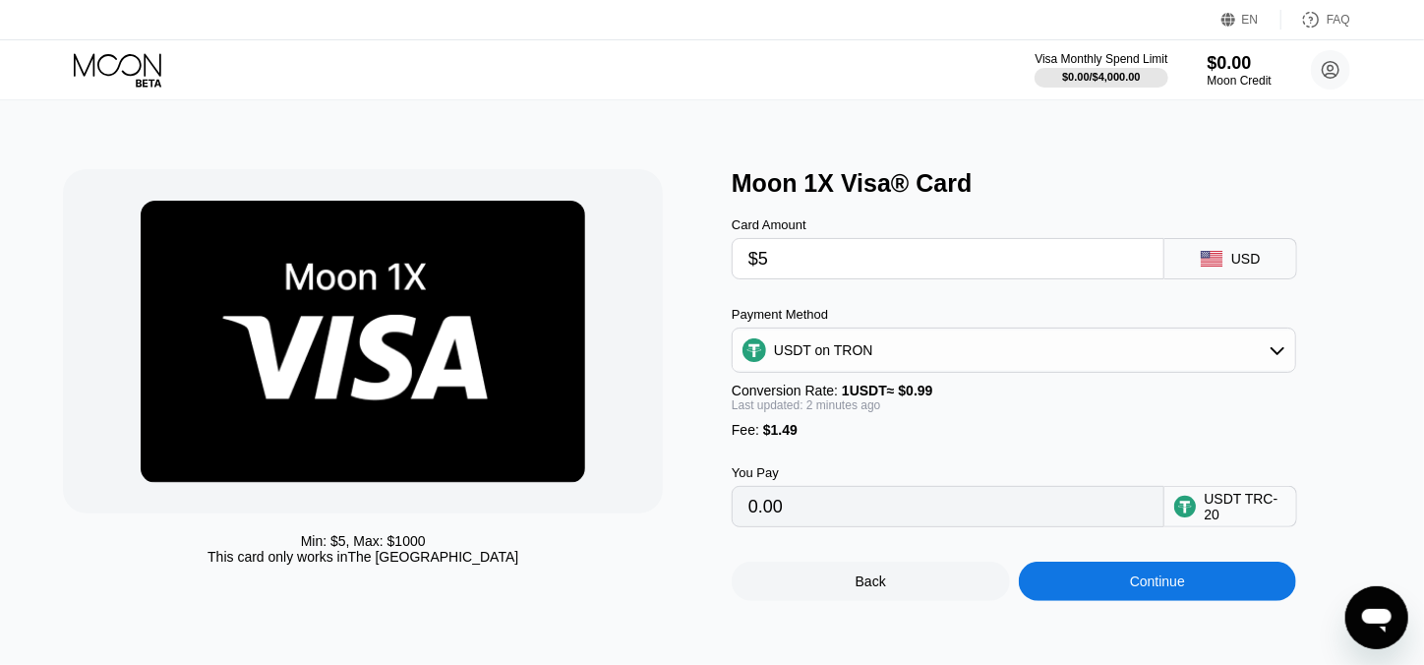
type input "6.56"
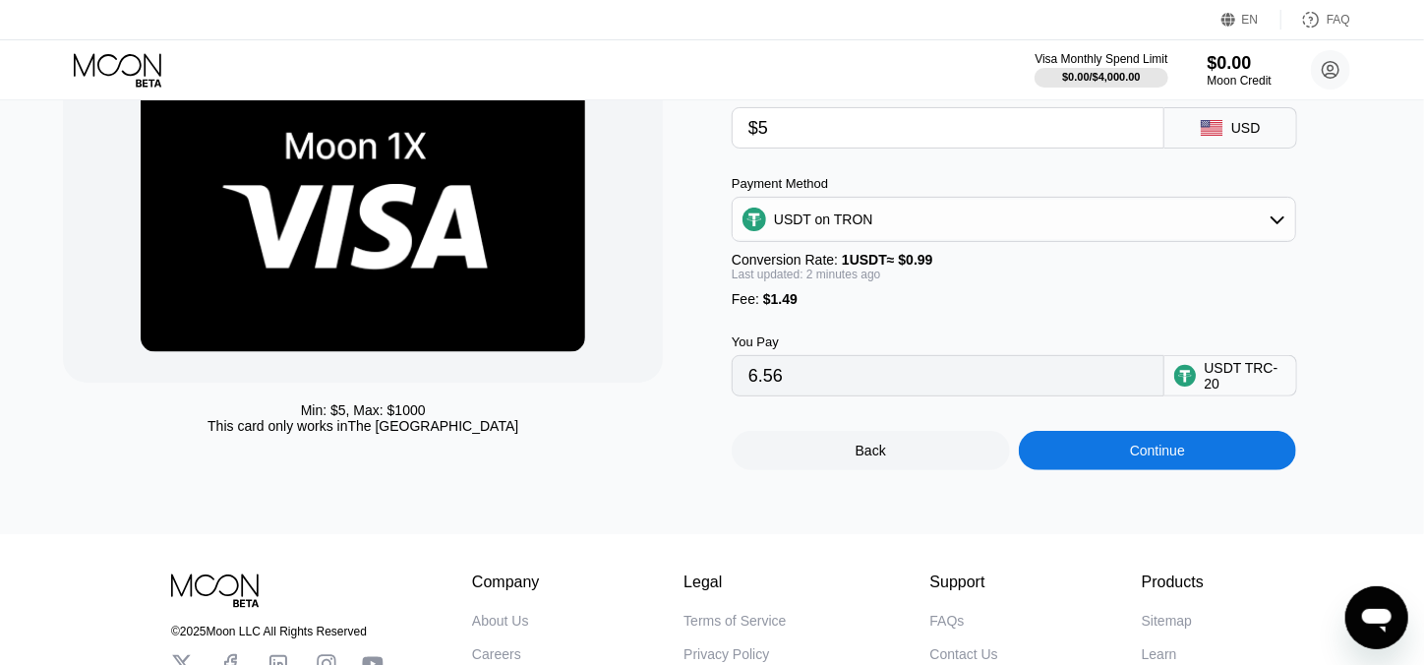
type input "$5"
click at [1233, 142] on div "USD" at bounding box center [1230, 127] width 133 height 41
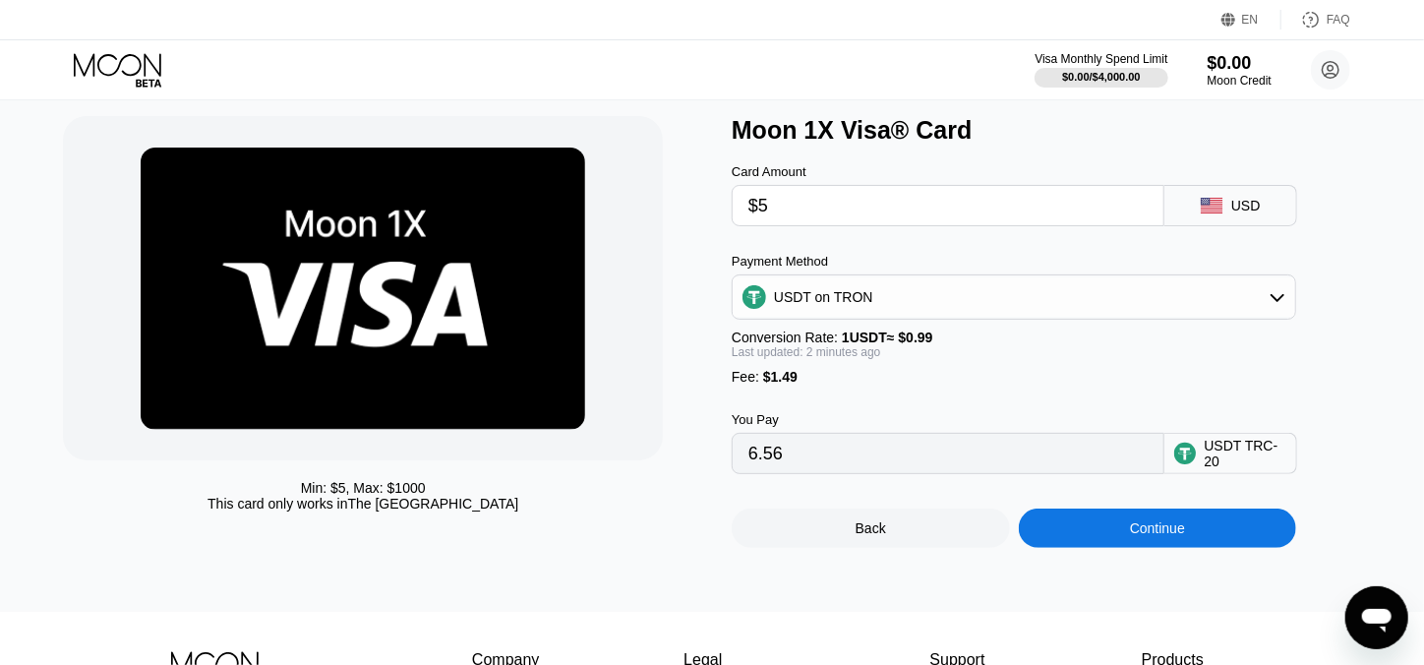
scroll to position [0, 0]
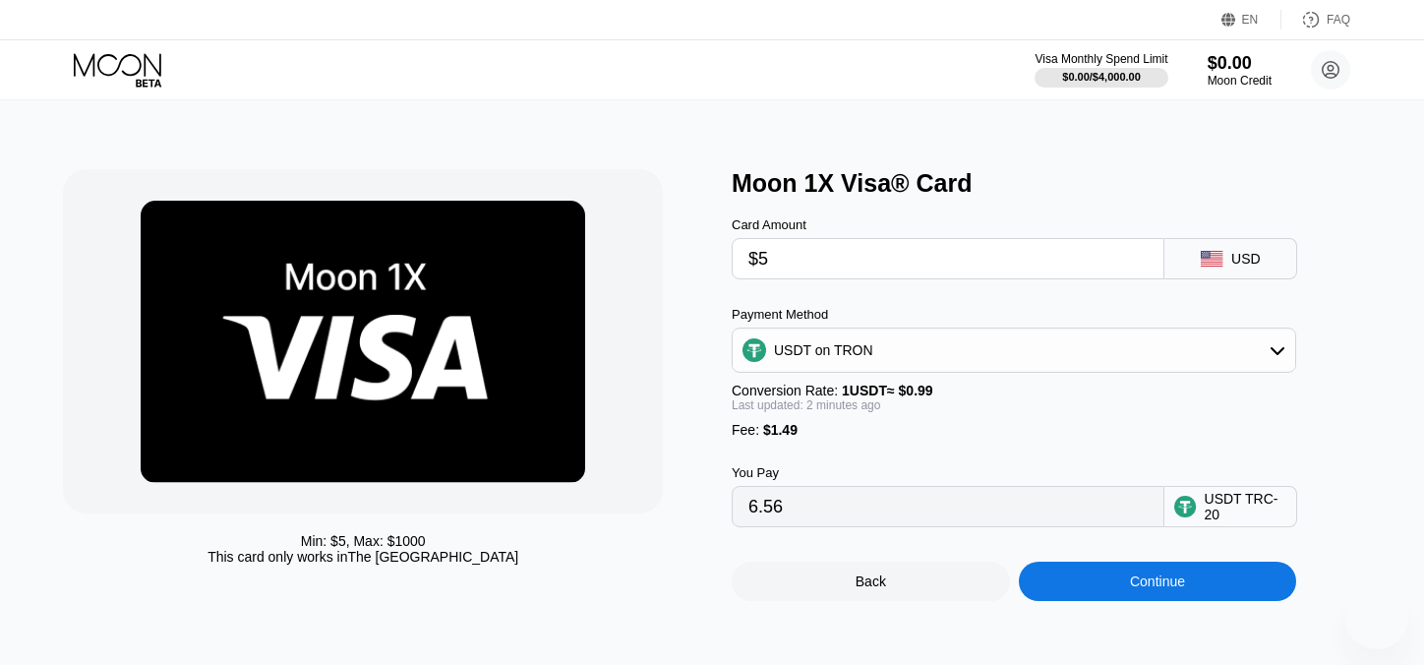
click at [1233, 267] on div "USD" at bounding box center [1246, 259] width 30 height 16
drag, startPoint x: 1233, startPoint y: 267, endPoint x: 1199, endPoint y: 270, distance: 34.6
click at [1199, 270] on div "USD" at bounding box center [1230, 258] width 133 height 41
click at [1214, 251] on div "USD" at bounding box center [1230, 258] width 133 height 41
click at [1215, 261] on icon at bounding box center [1212, 259] width 23 height 16
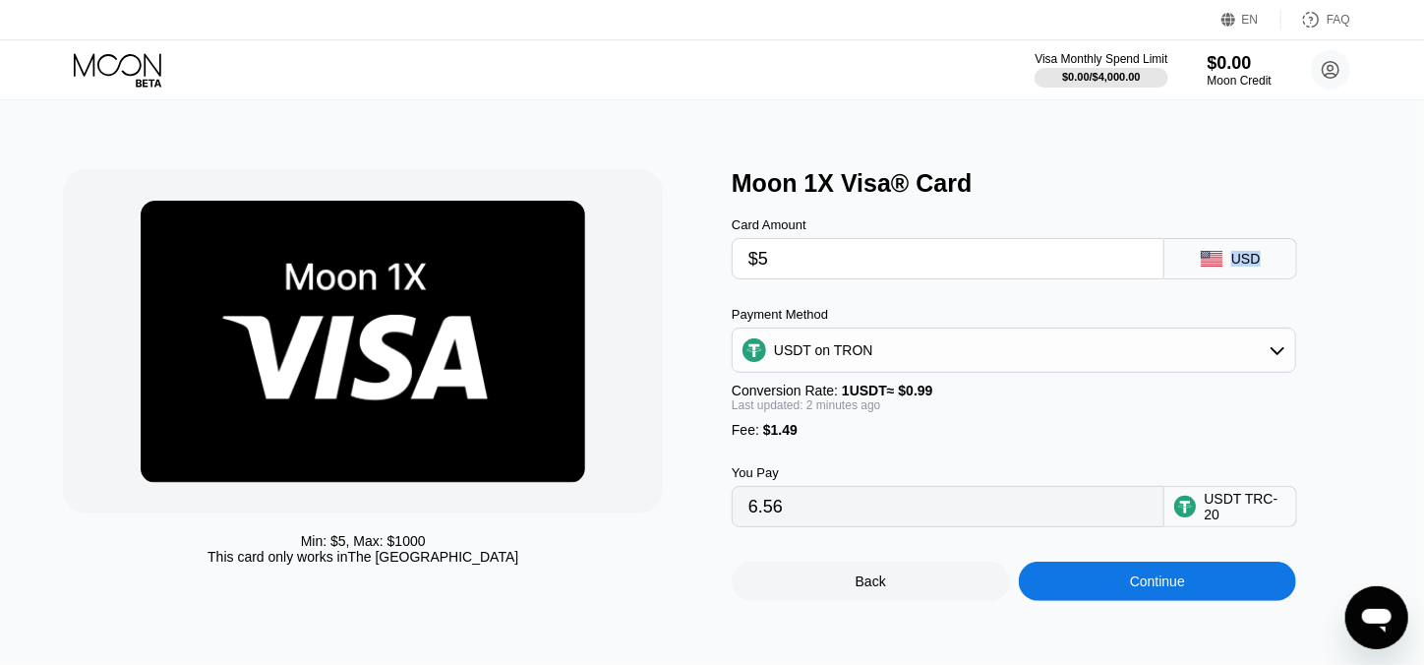
drag, startPoint x: 1227, startPoint y: 524, endPoint x: 901, endPoint y: 444, distance: 336.1
click at [1227, 522] on div "USDT TRC-20" at bounding box center [1246, 506] width 83 height 31
click at [1343, 286] on div "Card Amount $5 USD Payment Method USDT on TRON Conversion Rate: 1 USDT ≈ $0.99 …" at bounding box center [1046, 362] width 629 height 329
click at [1232, 254] on div "USD" at bounding box center [1246, 259] width 30 height 16
click at [1217, 264] on icon at bounding box center [1212, 259] width 22 height 16
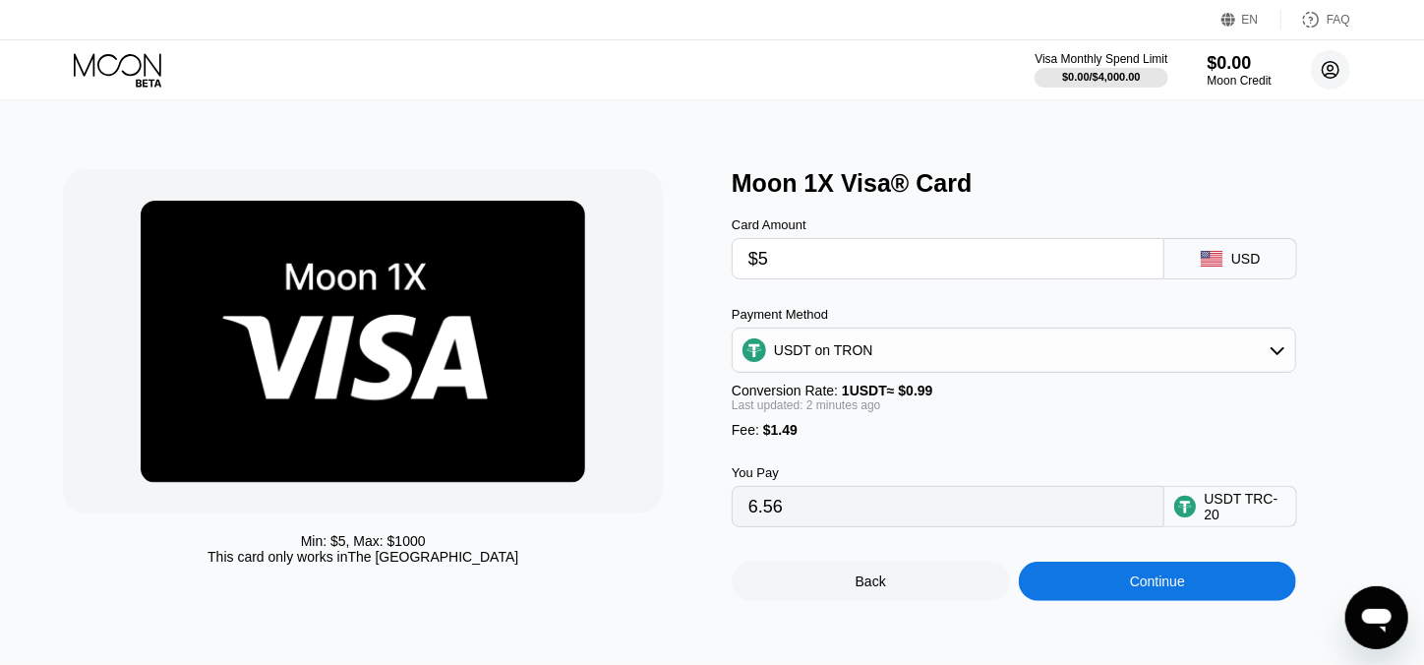
click at [1331, 79] on circle at bounding box center [1330, 69] width 39 height 39
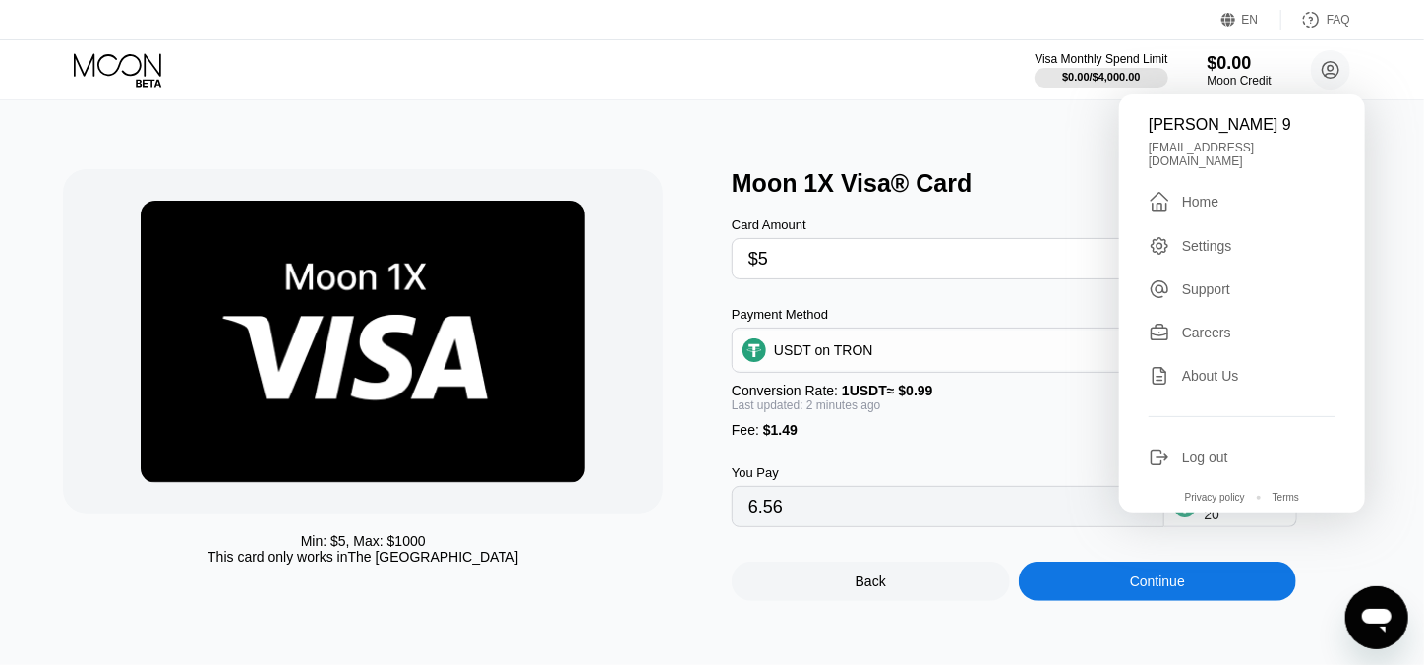
click at [1230, 238] on div "Settings" at bounding box center [1207, 246] width 50 height 16
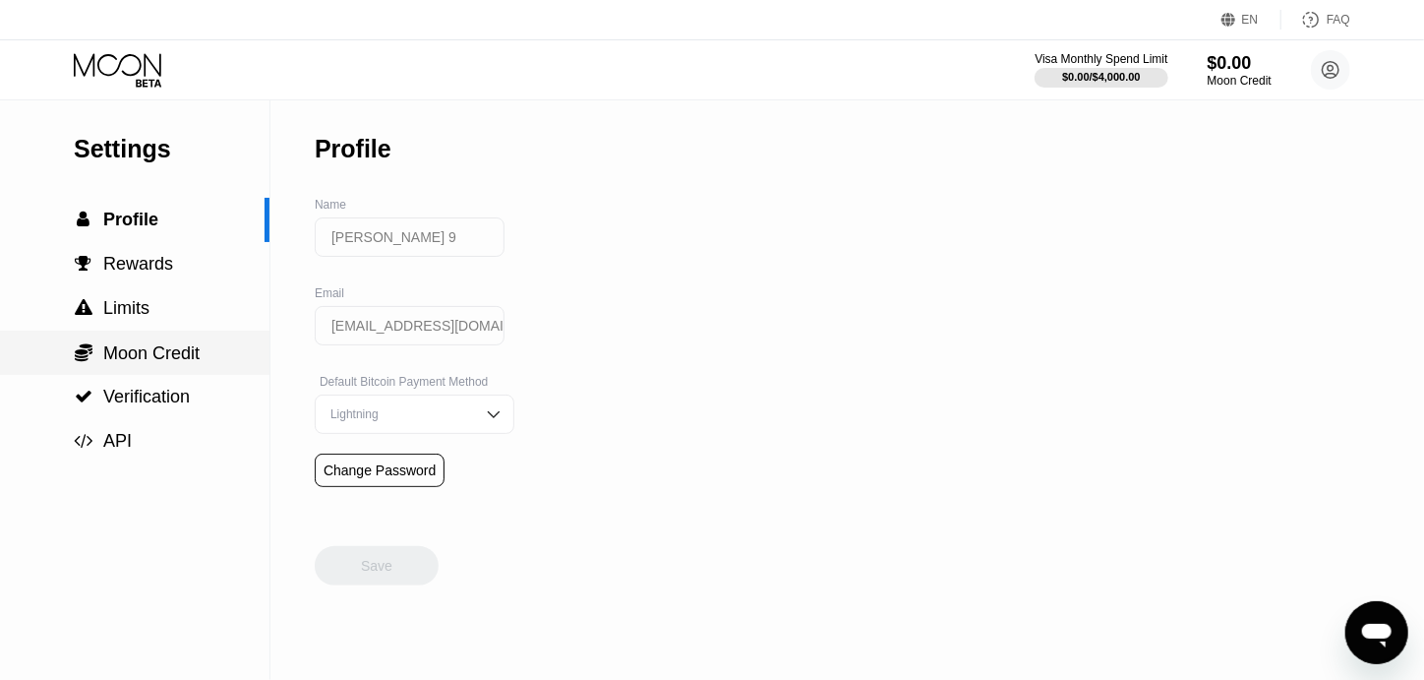
click at [137, 360] on span "Moon Credit" at bounding box center [151, 353] width 96 height 20
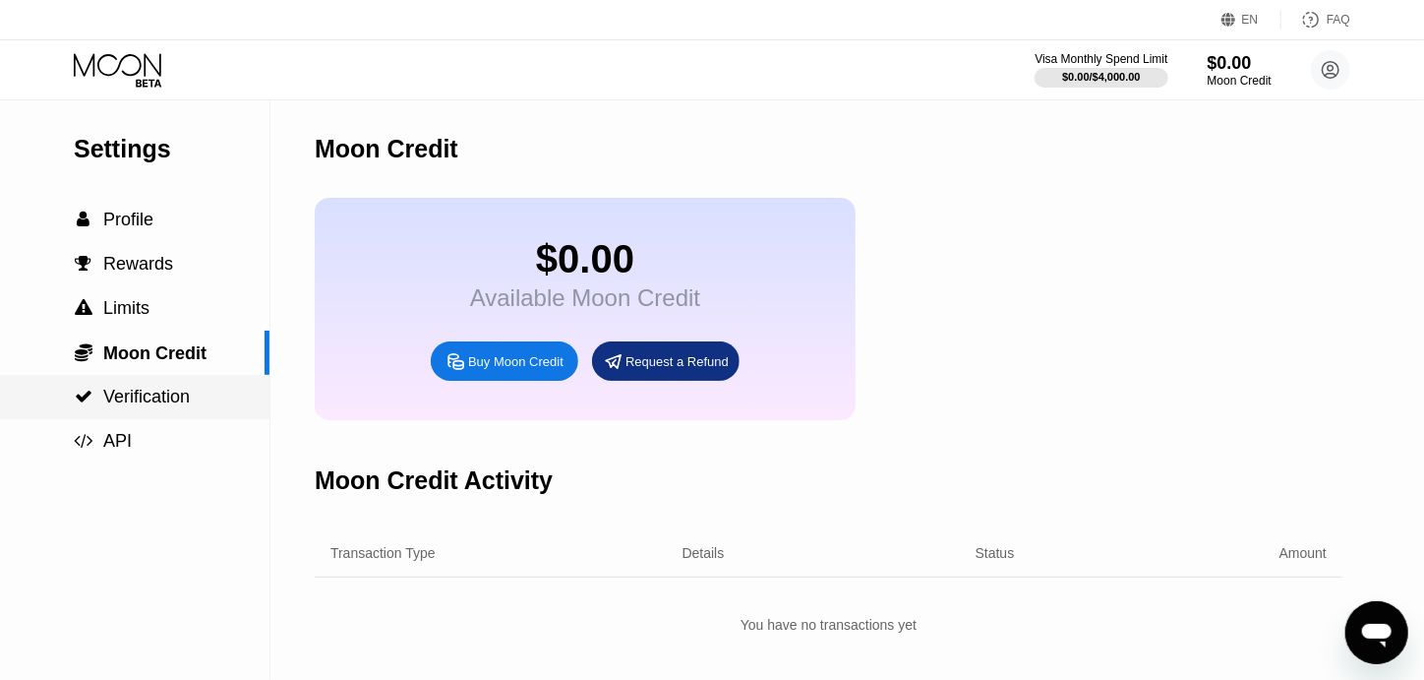
click at [154, 405] on span "Verification" at bounding box center [146, 396] width 87 height 20
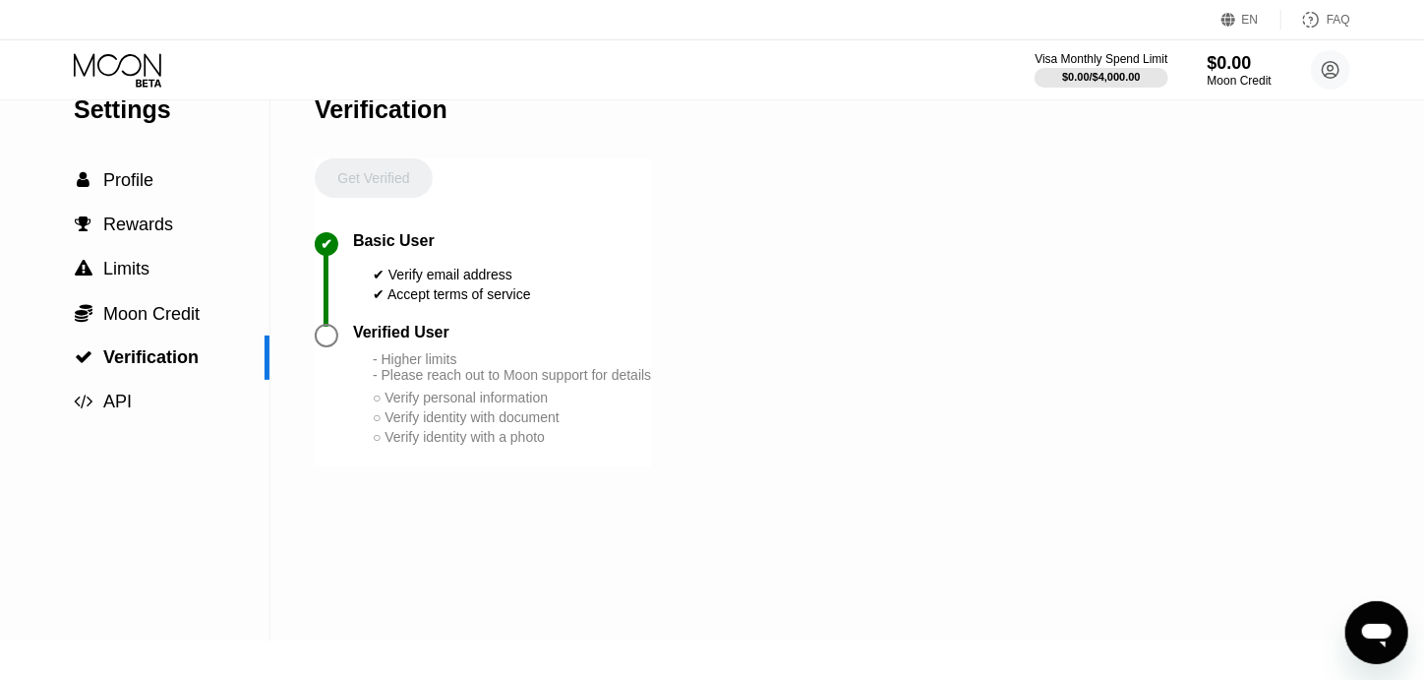
scroll to position [38, 0]
click at [329, 348] on div at bounding box center [327, 337] width 24 height 24
click at [147, 311] on span "Moon Credit" at bounding box center [151, 315] width 96 height 20
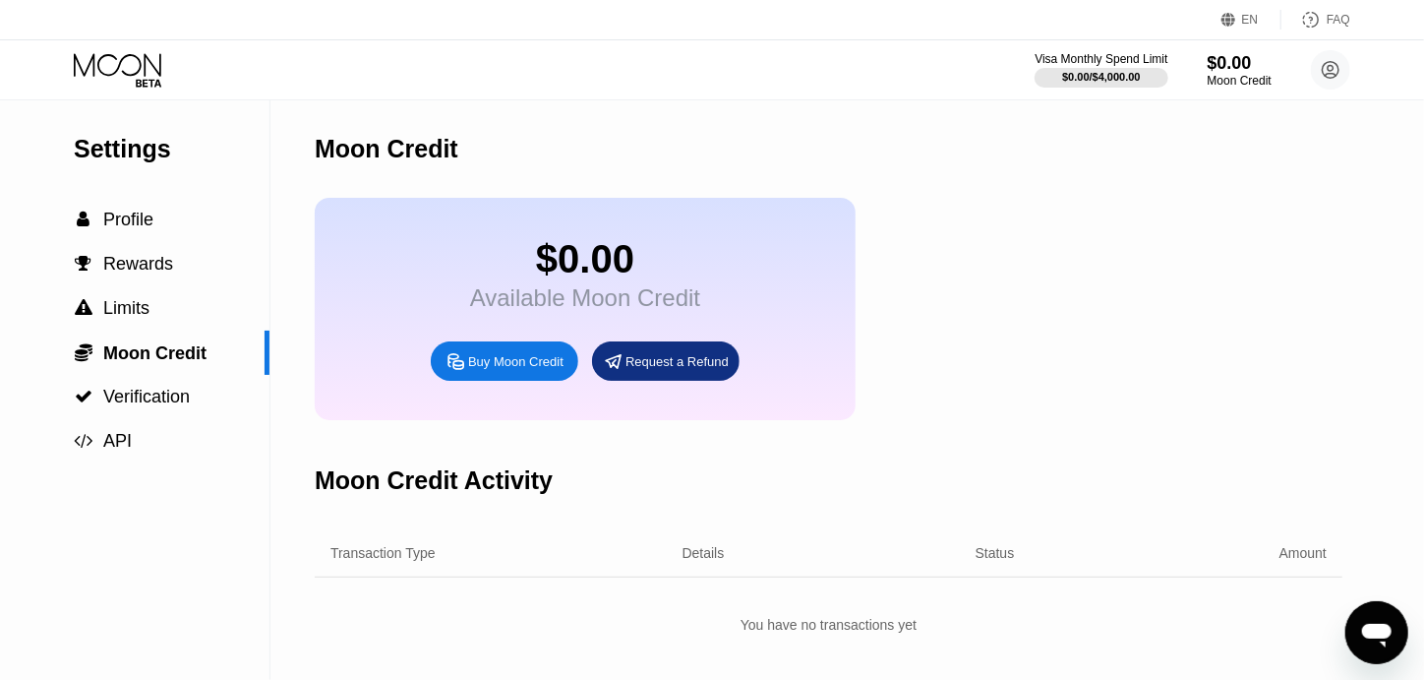
click at [501, 370] on div "Buy Moon Credit" at bounding box center [515, 361] width 95 height 17
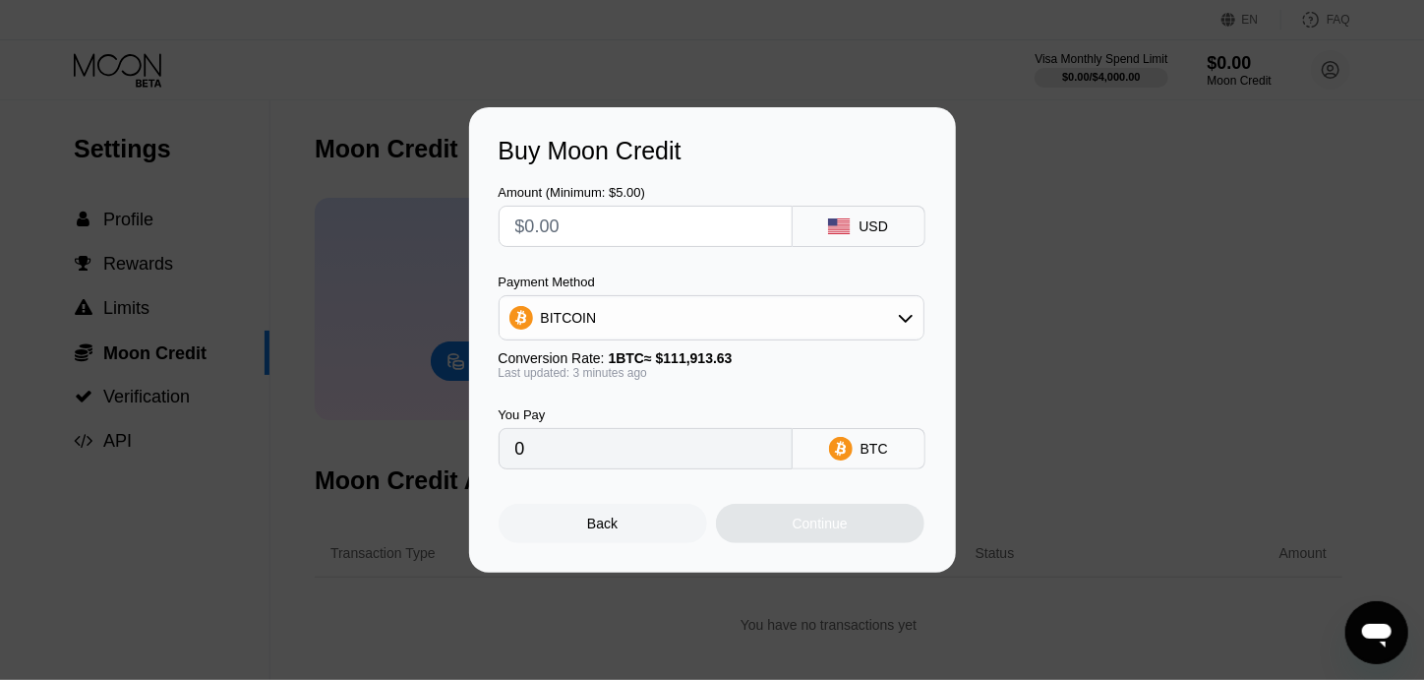
click at [871, 230] on div "USD" at bounding box center [874, 226] width 30 height 16
click at [1062, 213] on div "Buy Moon Credit Amount (Minimum: $5.00) USD Payment Method BITCOIN Conversion R…" at bounding box center [712, 339] width 1424 height 465
click at [1086, 238] on div "Buy Moon Credit Amount (Minimum: $5.00) USD Payment Method BITCOIN Conversion R…" at bounding box center [712, 339] width 1424 height 465
click at [147, 133] on div "Buy Moon Credit Amount (Minimum: $5.00) USD Payment Method BITCOIN Conversion R…" at bounding box center [712, 339] width 1424 height 465
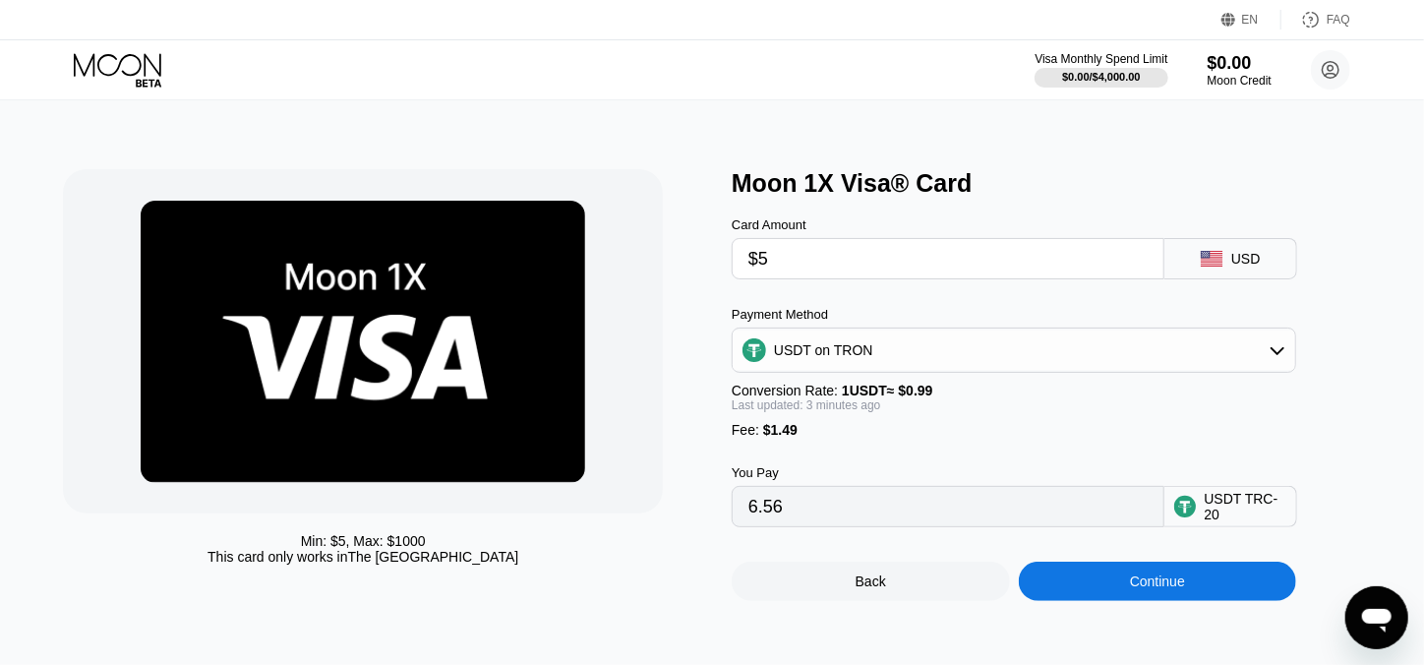
click at [854, 620] on div "Min: $ 5 , Max: $ 1000 This card only works in The United States Moon 1X Visa® …" at bounding box center [712, 382] width 1440 height 564
click at [860, 589] on div "Back" at bounding box center [871, 581] width 30 height 16
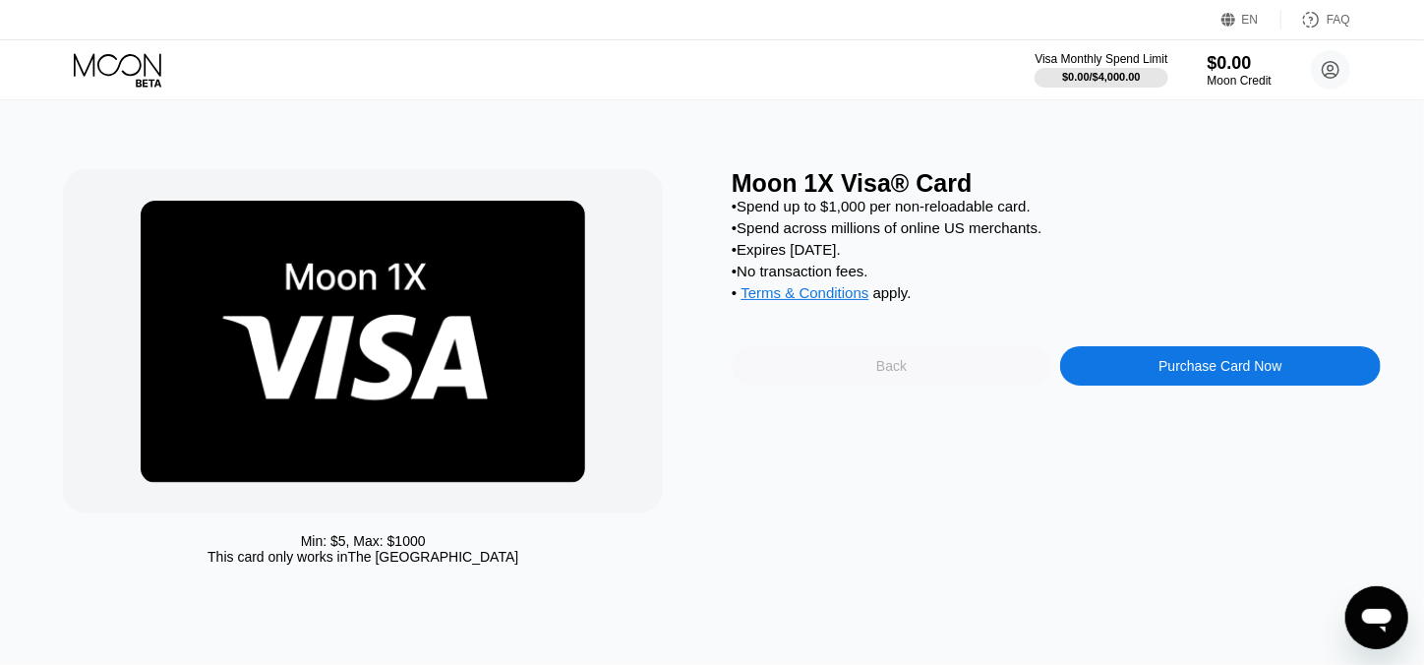
click at [909, 385] on div "Back" at bounding box center [892, 365] width 320 height 39
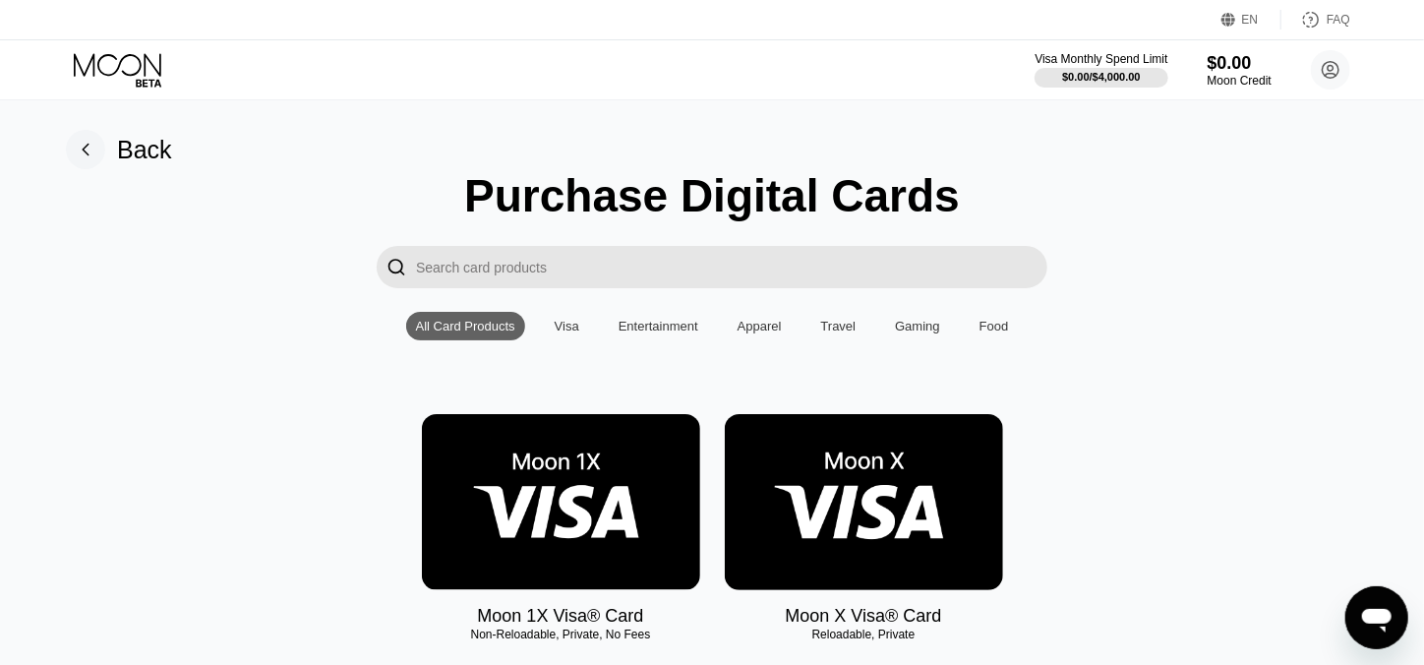
click at [1333, 89] on circle at bounding box center [1330, 69] width 39 height 39
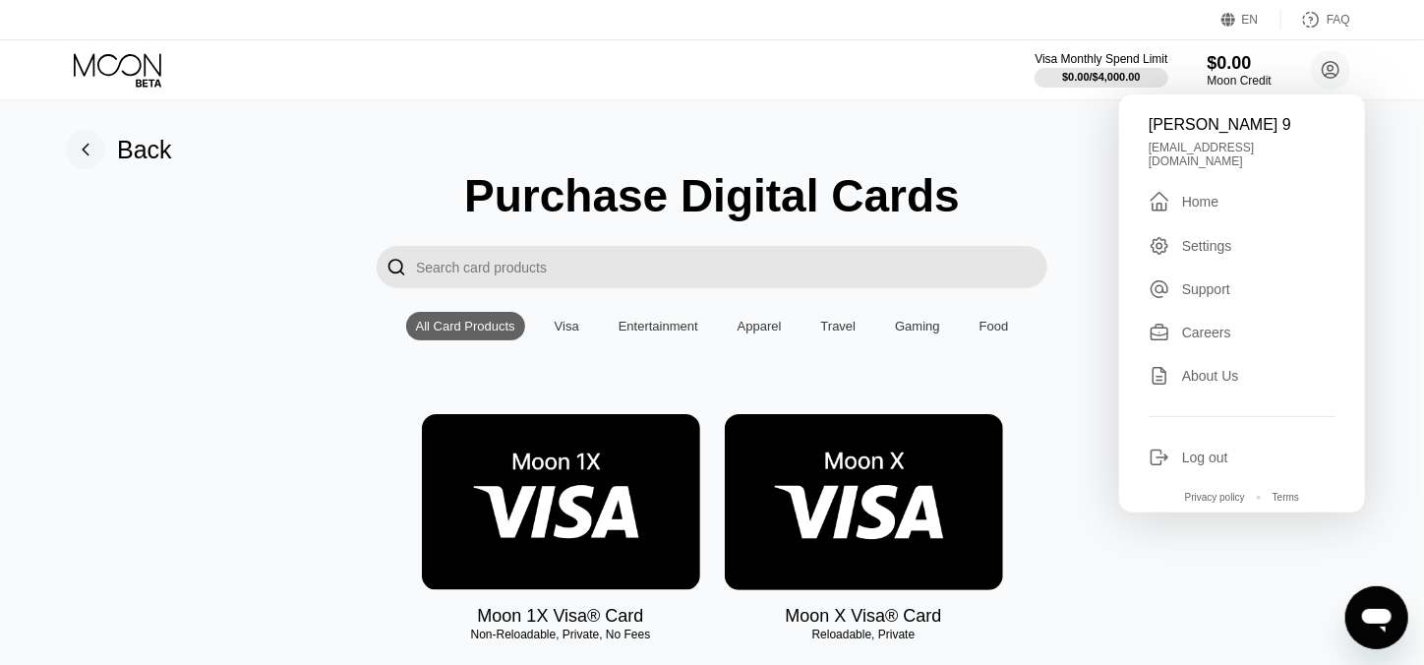
click at [1216, 453] on div "Log out" at bounding box center [1205, 457] width 46 height 16
